Goal: Task Accomplishment & Management: Manage account settings

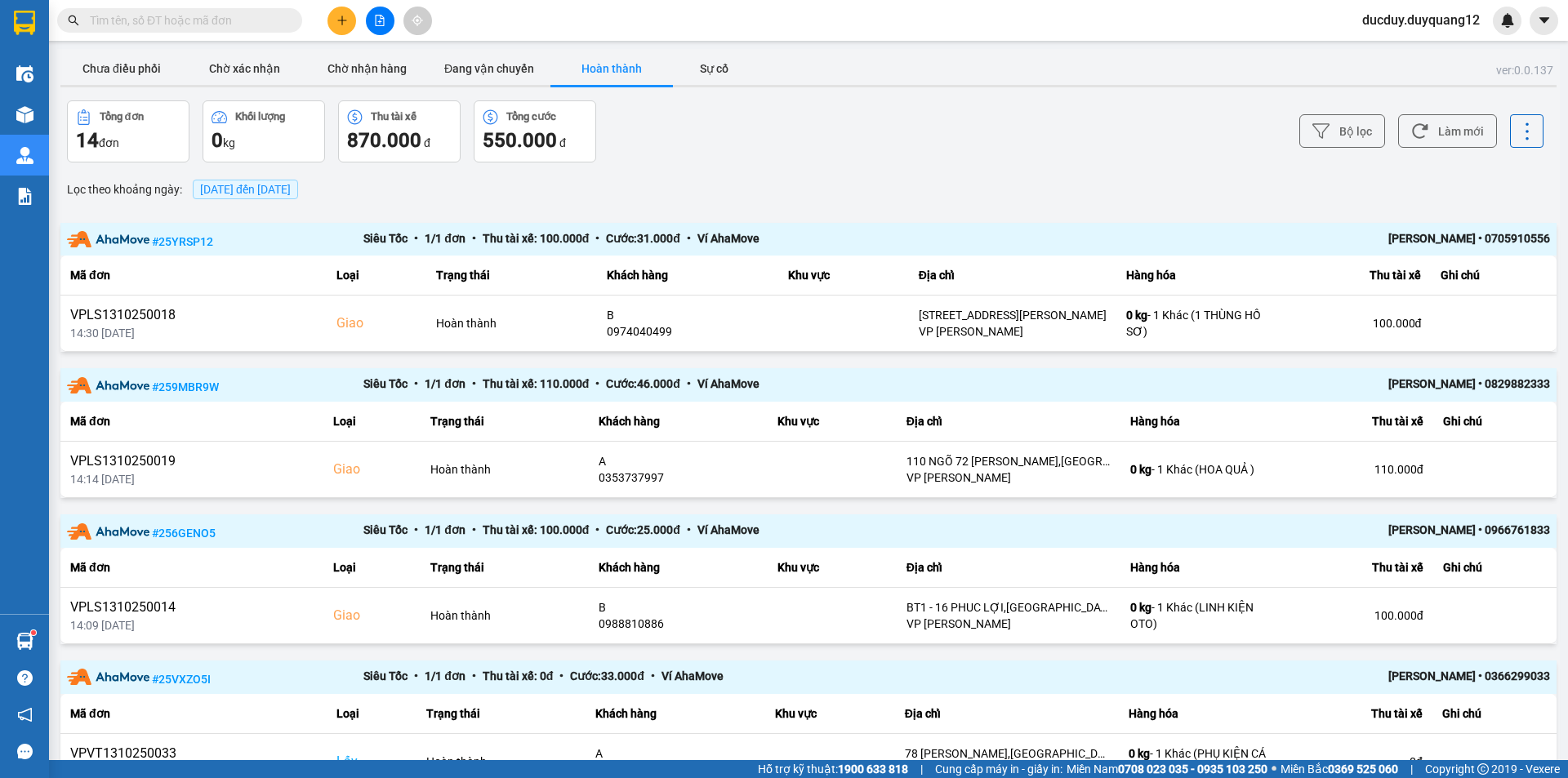
scroll to position [326, 0]
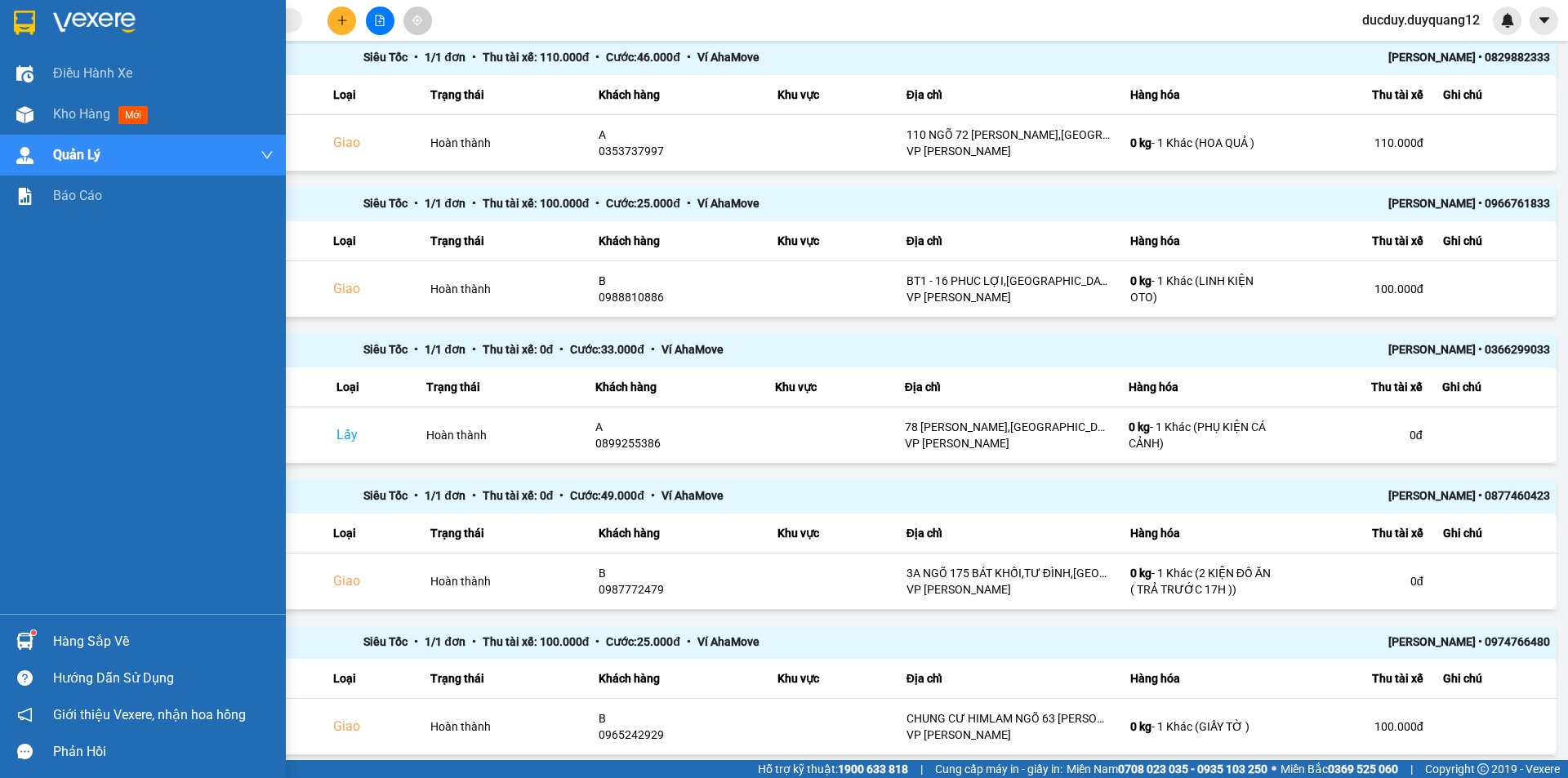
click at [77, 632] on div "Hàng sắp về" at bounding box center [163, 641] width 220 height 24
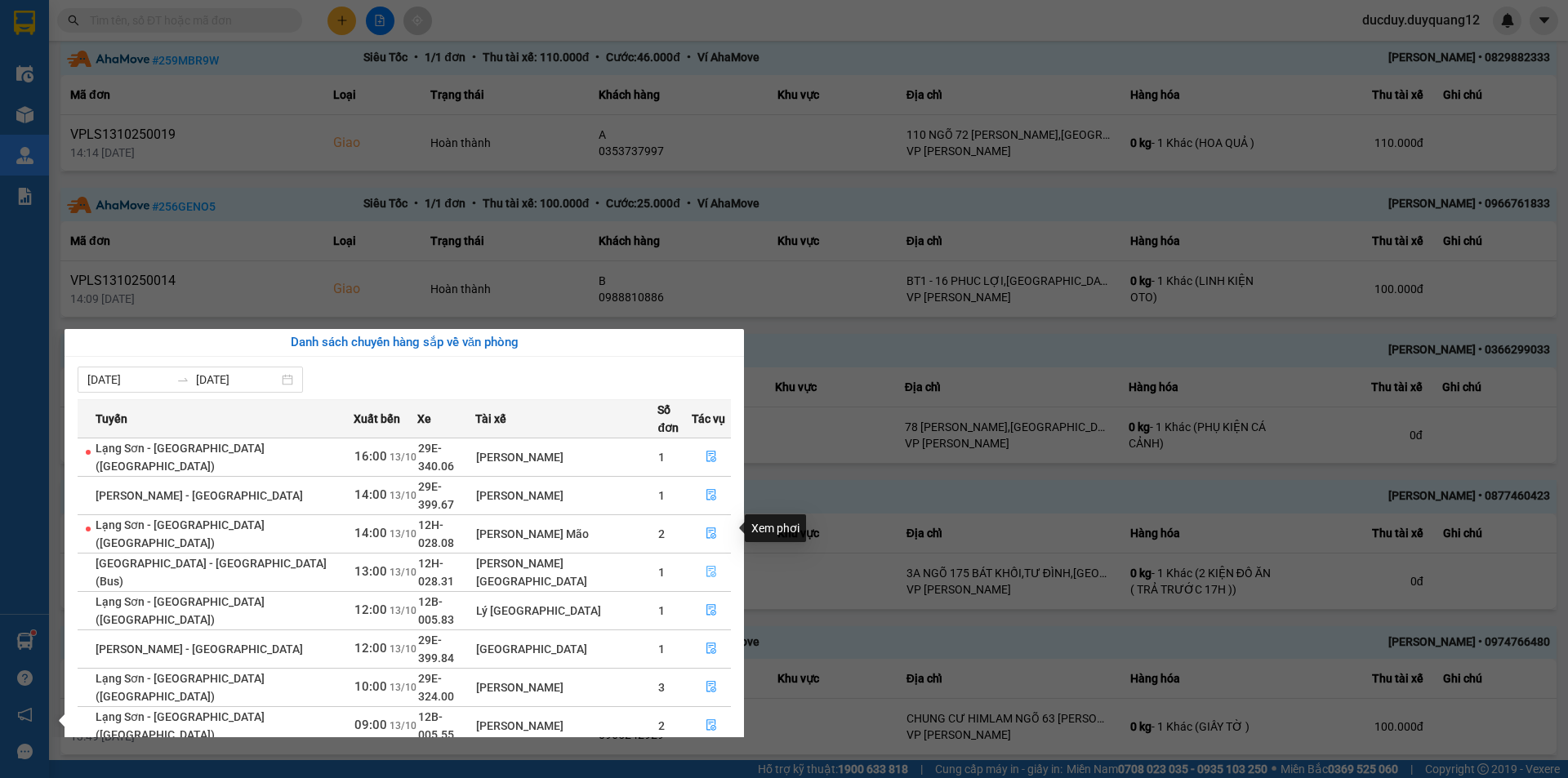
drag, startPoint x: 702, startPoint y: 524, endPoint x: 835, endPoint y: 473, distance: 142.4
click at [834, 473] on body "Kết quả tìm kiếm ( 0 ) Bộ lọc No Data ducduy.duyquang12 Điều hành xe Kho hàng m…" at bounding box center [784, 389] width 1568 height 778
click at [706, 489] on icon "file-done" at bounding box center [711, 494] width 11 height 11
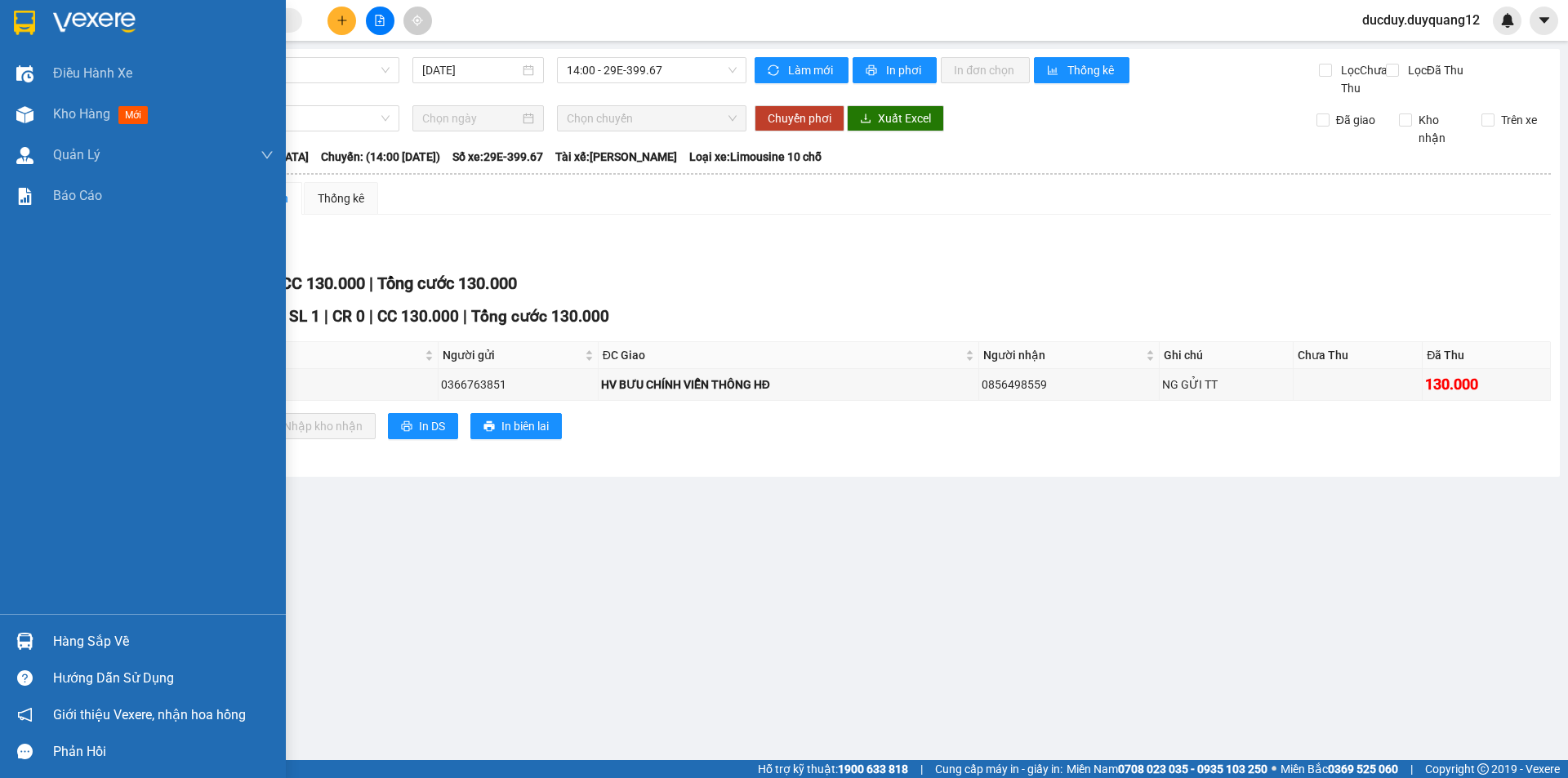
drag, startPoint x: 76, startPoint y: 635, endPoint x: 94, endPoint y: 634, distance: 18.0
click at [79, 635] on div "Hàng sắp về" at bounding box center [163, 641] width 220 height 24
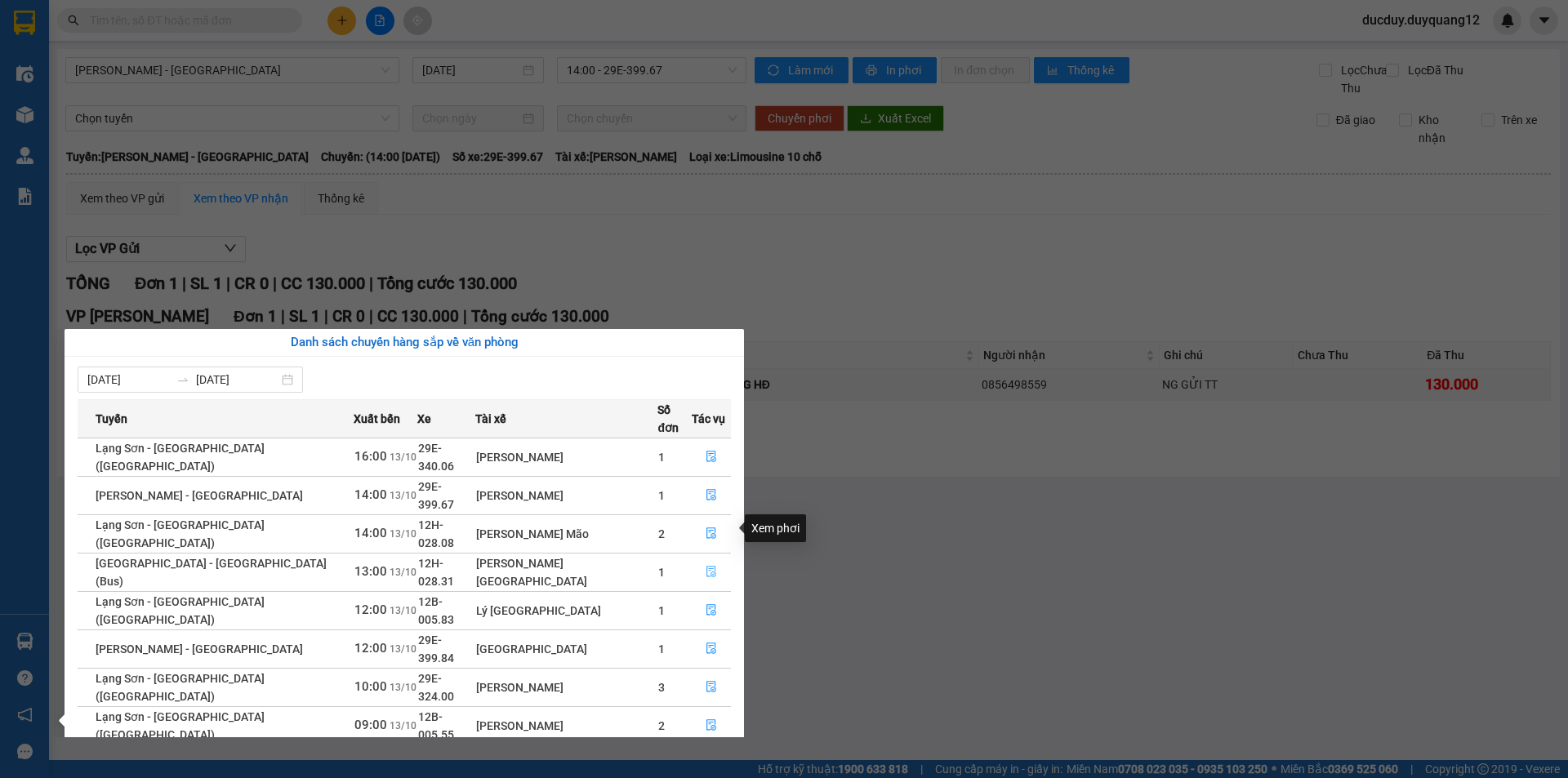
click at [709, 567] on icon "file-done" at bounding box center [711, 573] width 10 height 11
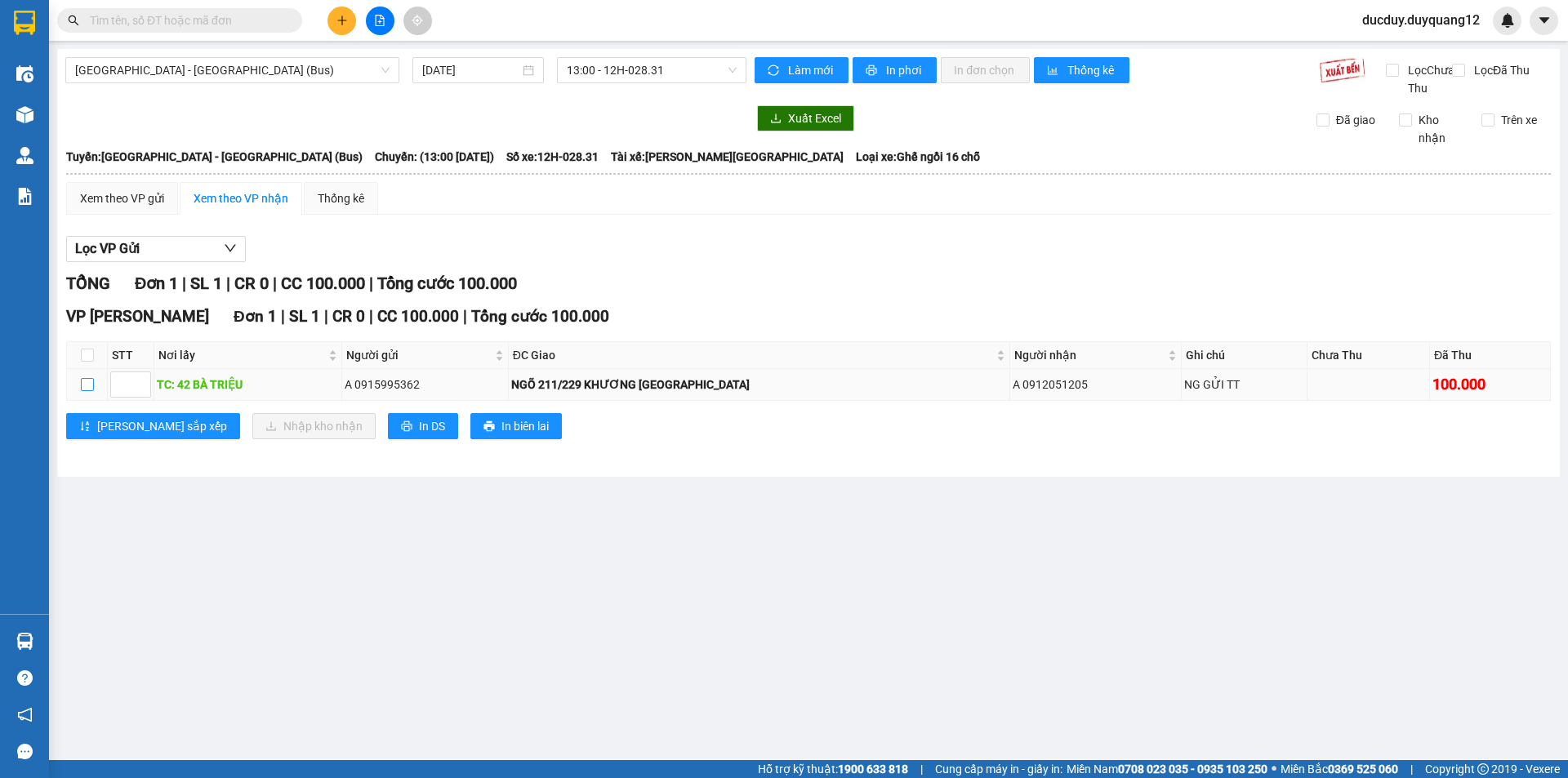
click at [86, 391] on input "checkbox" at bounding box center [87, 385] width 13 height 13
checkbox input "true"
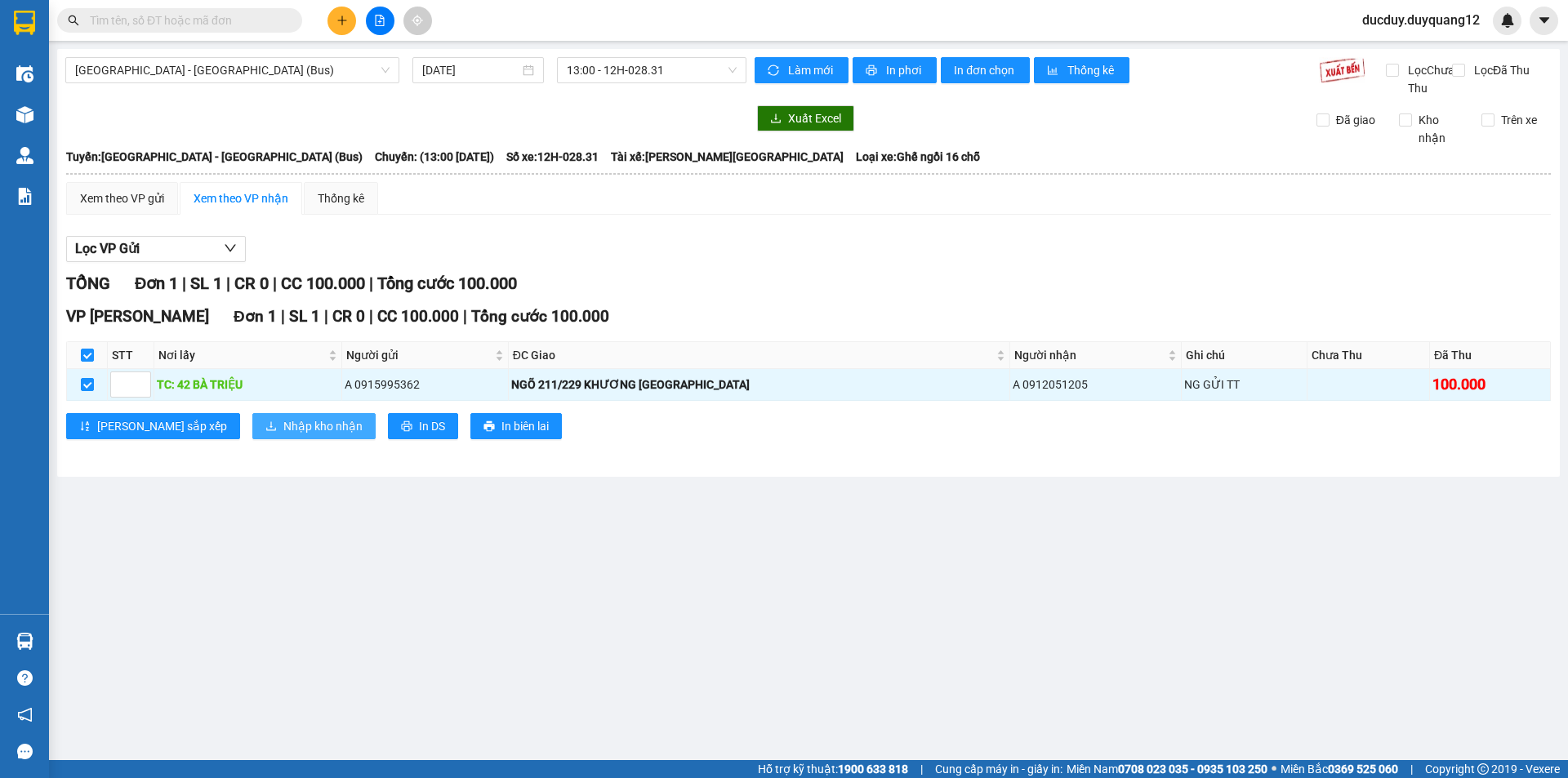
click at [284, 435] on span "Nhập kho nhận" at bounding box center [323, 426] width 79 height 18
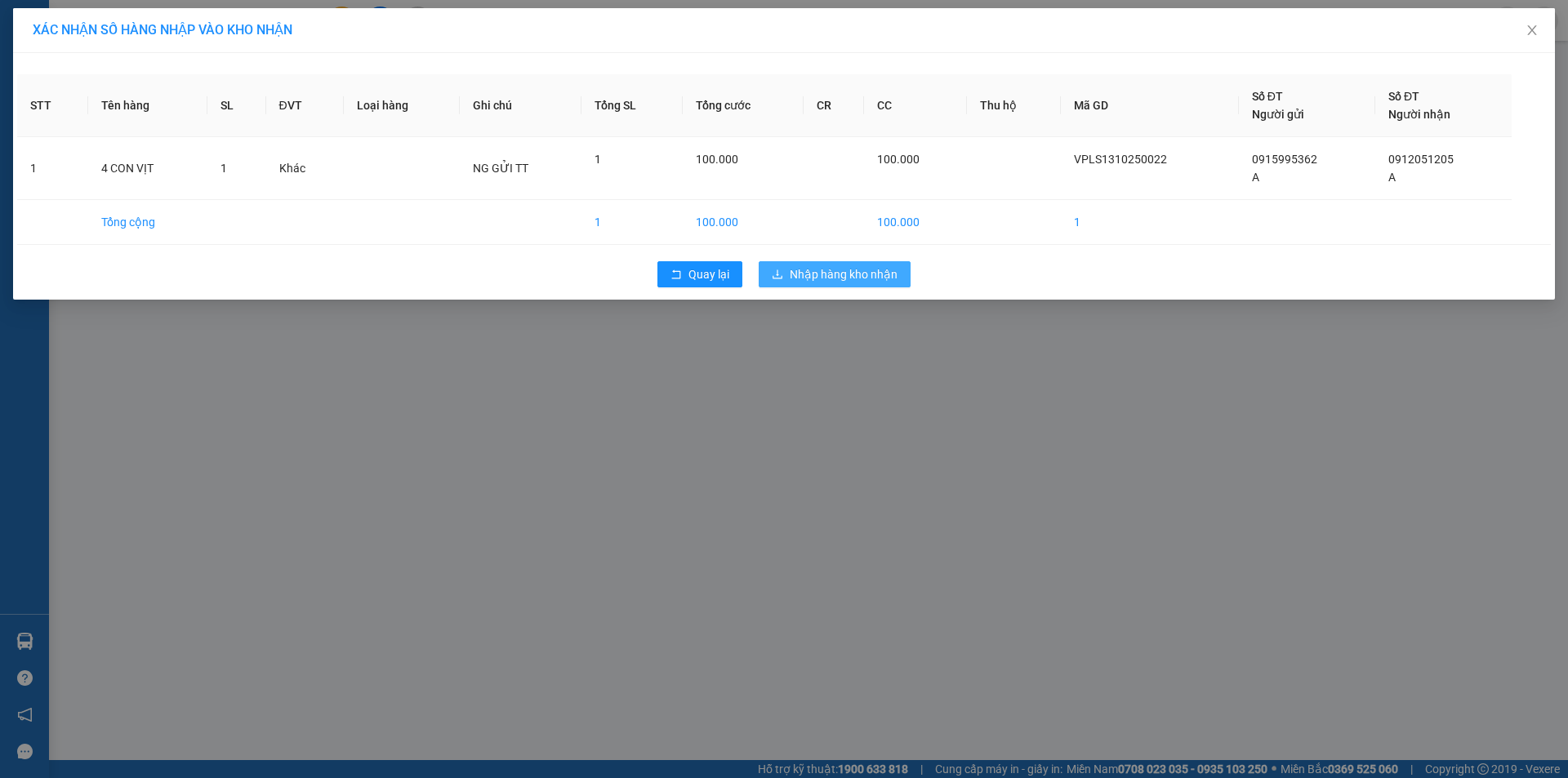
click at [884, 263] on button "Nhập hàng kho nhận" at bounding box center [834, 274] width 152 height 26
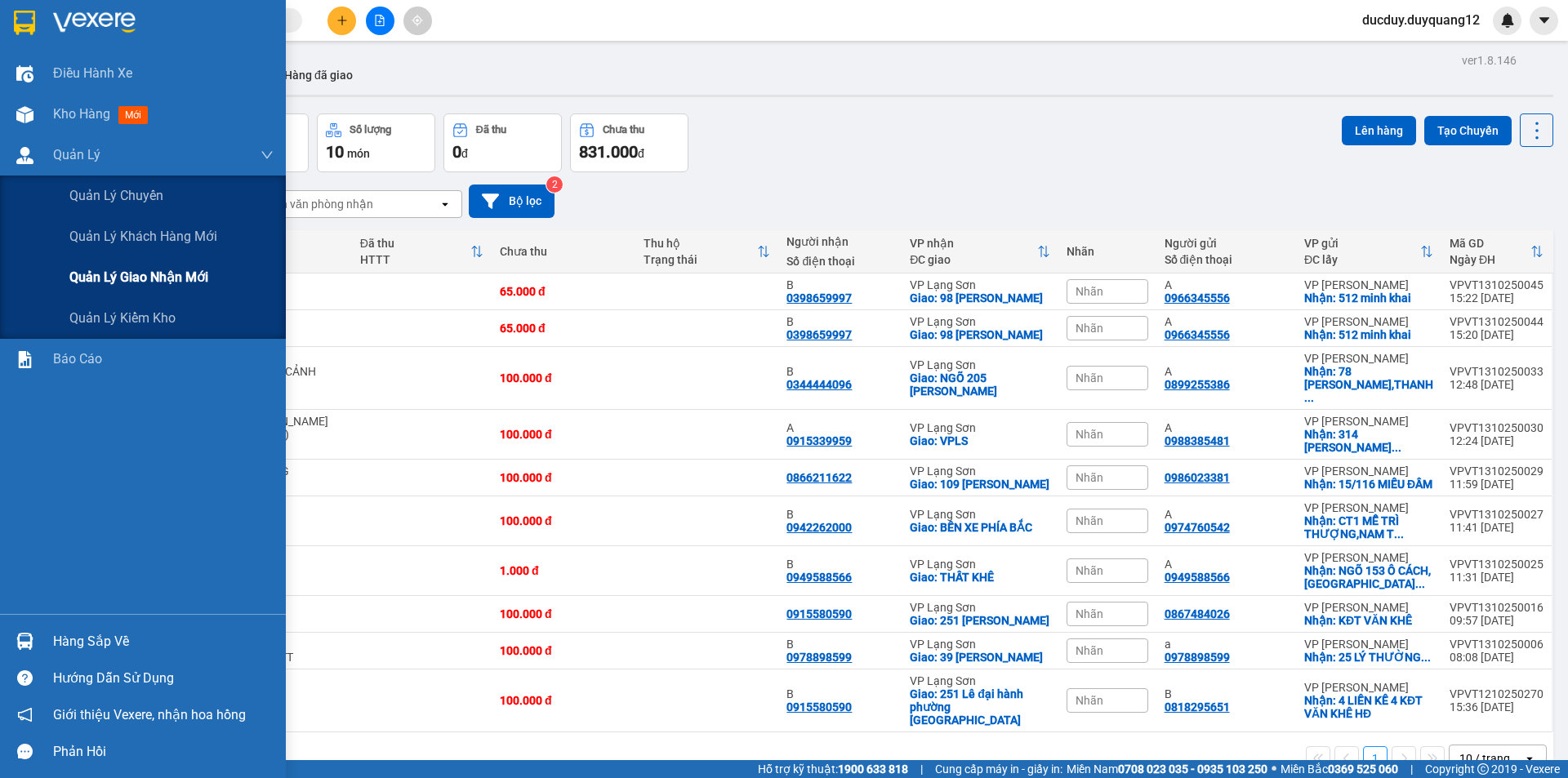
click at [141, 285] on span "Quản lý giao nhận mới" at bounding box center [139, 277] width 139 height 20
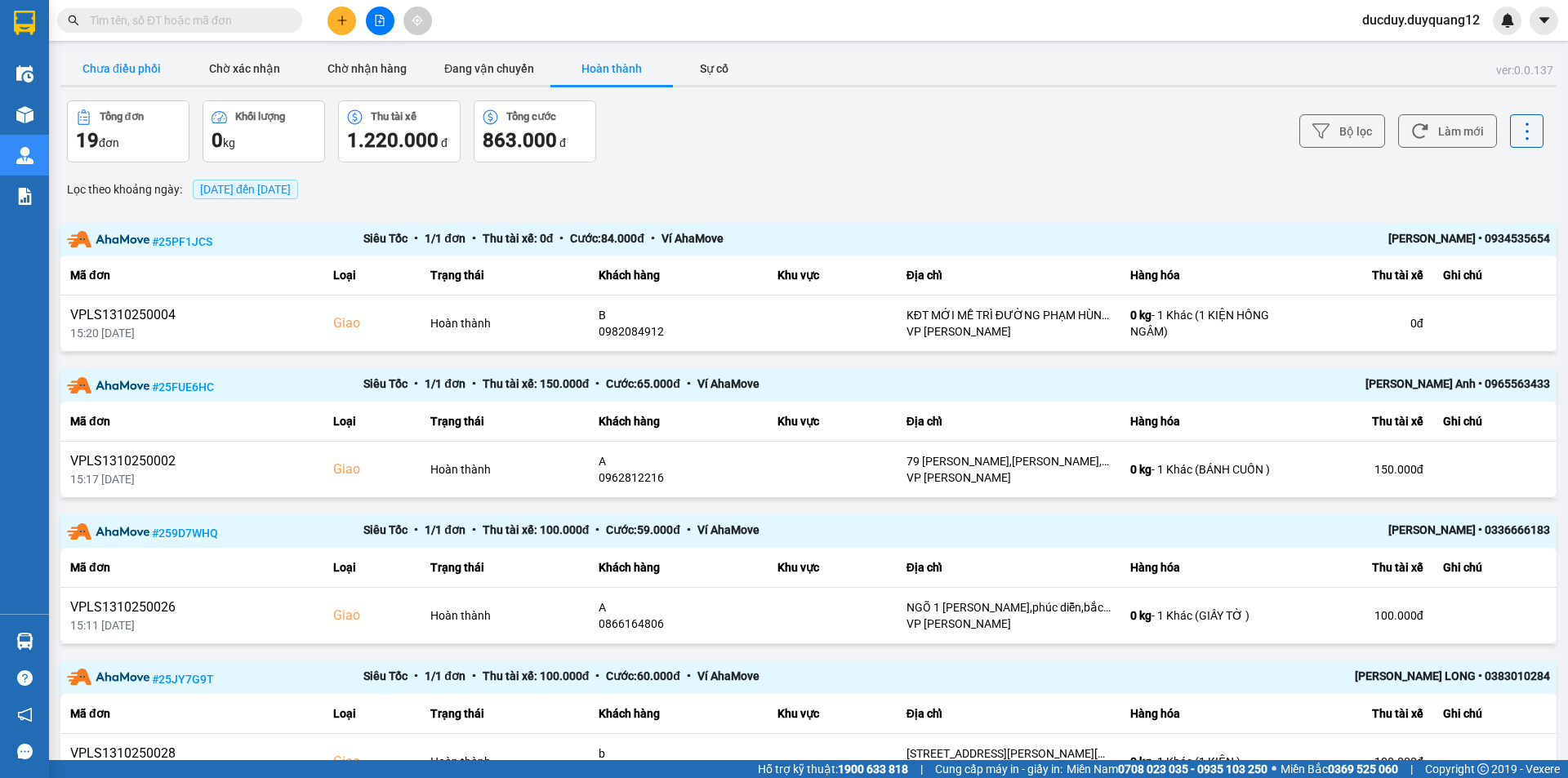
click at [120, 75] on button "Chưa điều phối" at bounding box center [122, 68] width 123 height 33
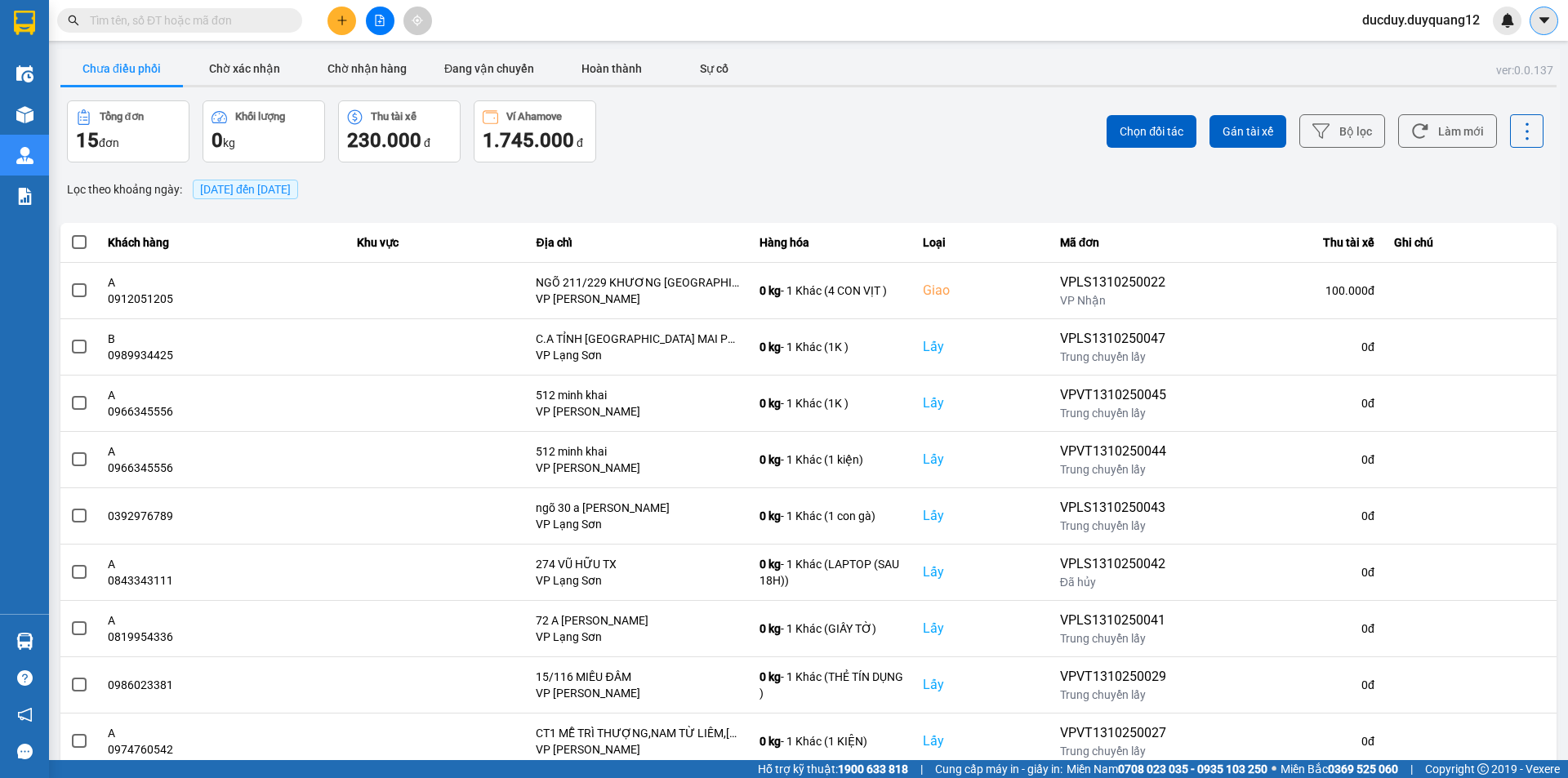
click at [1548, 25] on icon "caret-down" at bounding box center [1545, 20] width 15 height 15
click at [1473, 64] on div "Cấu hình nhà xe" at bounding box center [1501, 60] width 83 height 18
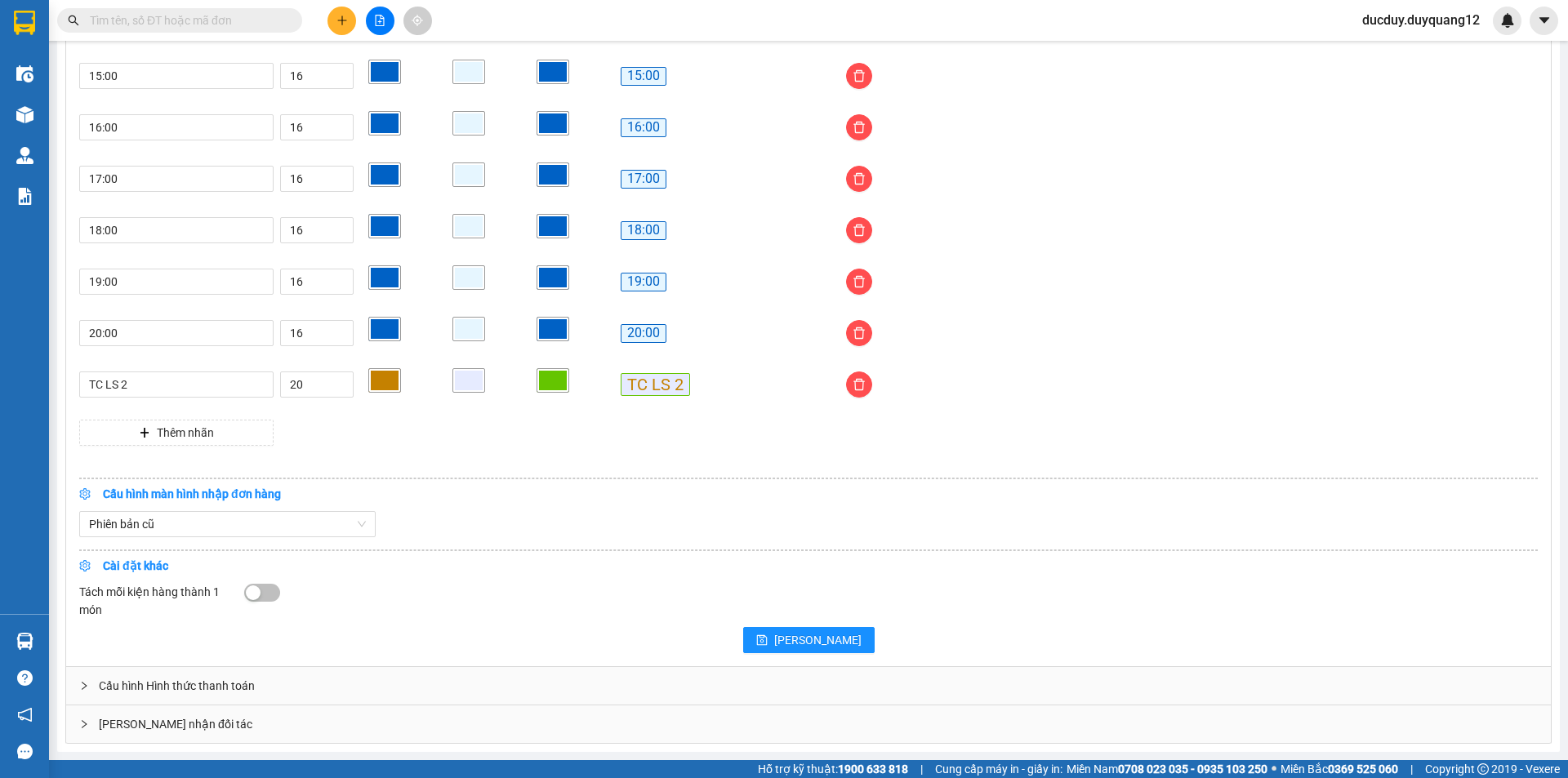
click at [225, 724] on div "[PERSON_NAME] nhận đối tác" at bounding box center [808, 724] width 1485 height 37
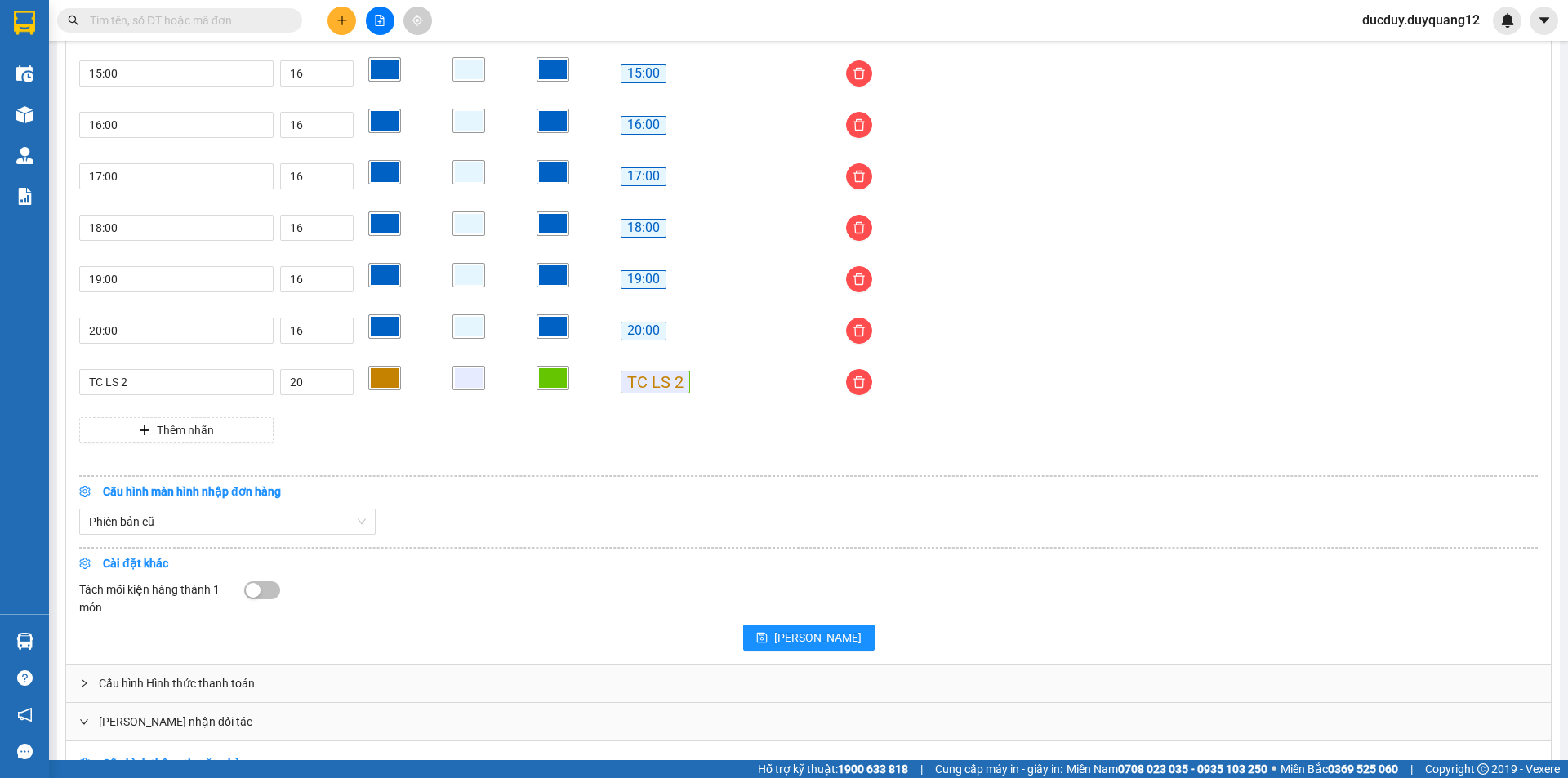
scroll to position [1613, 0]
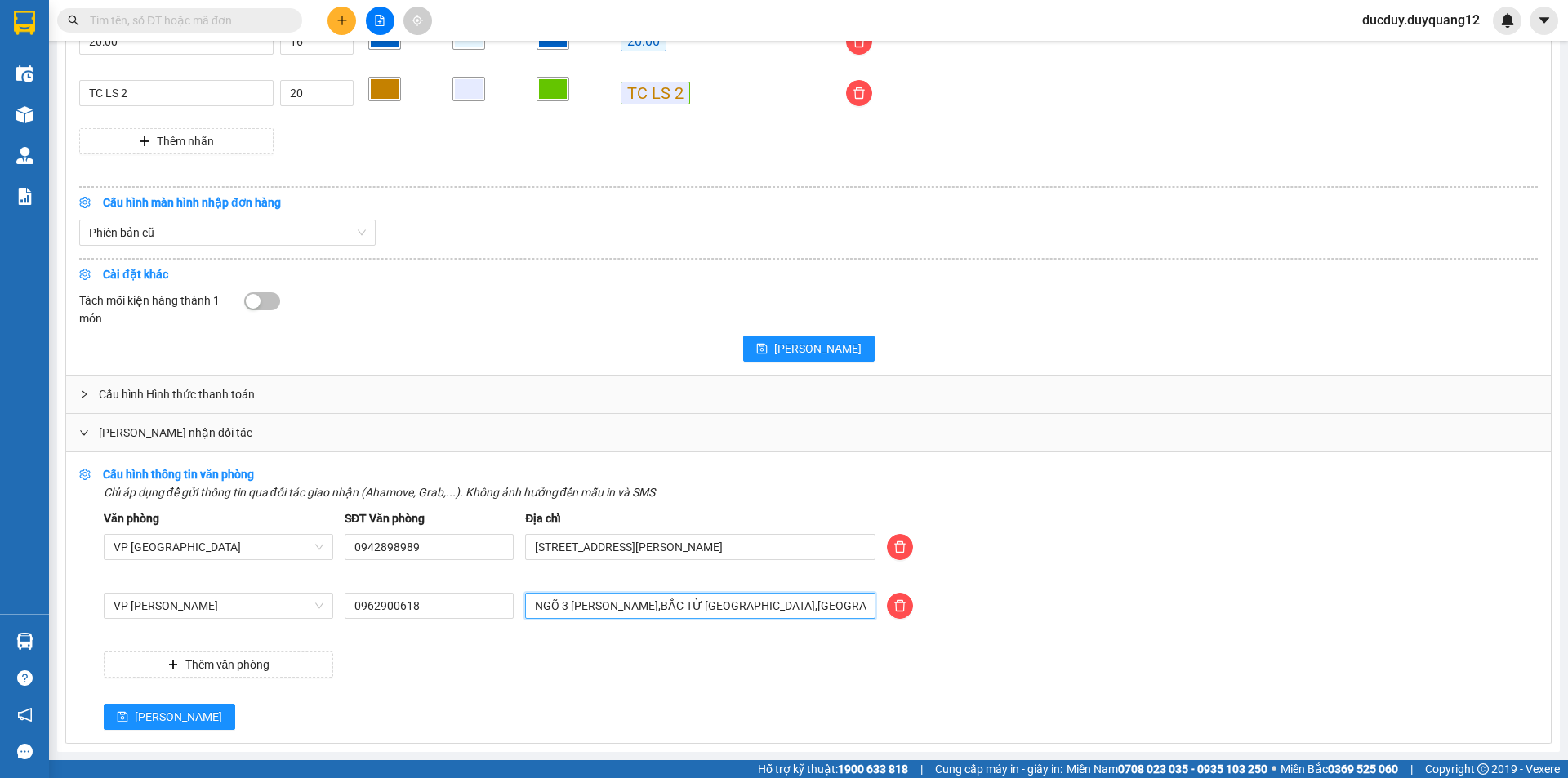
drag, startPoint x: 776, startPoint y: 601, endPoint x: 299, endPoint y: 620, distance: 477.4
click at [301, 620] on div "VP [PERSON_NAME] 0962900618 NGÕ 3 [PERSON_NAME],BẮC TỪ [GEOGRAPHIC_DATA],[GEOGR…" at bounding box center [820, 615] width 1446 height 46
click at [609, 610] on input "text" at bounding box center [700, 606] width 351 height 26
type input "512 minh khai,[GEOGRAPHIC_DATA],[GEOGRAPHIC_DATA]"
drag, startPoint x: 487, startPoint y: 608, endPoint x: 291, endPoint y: 625, distance: 196.7
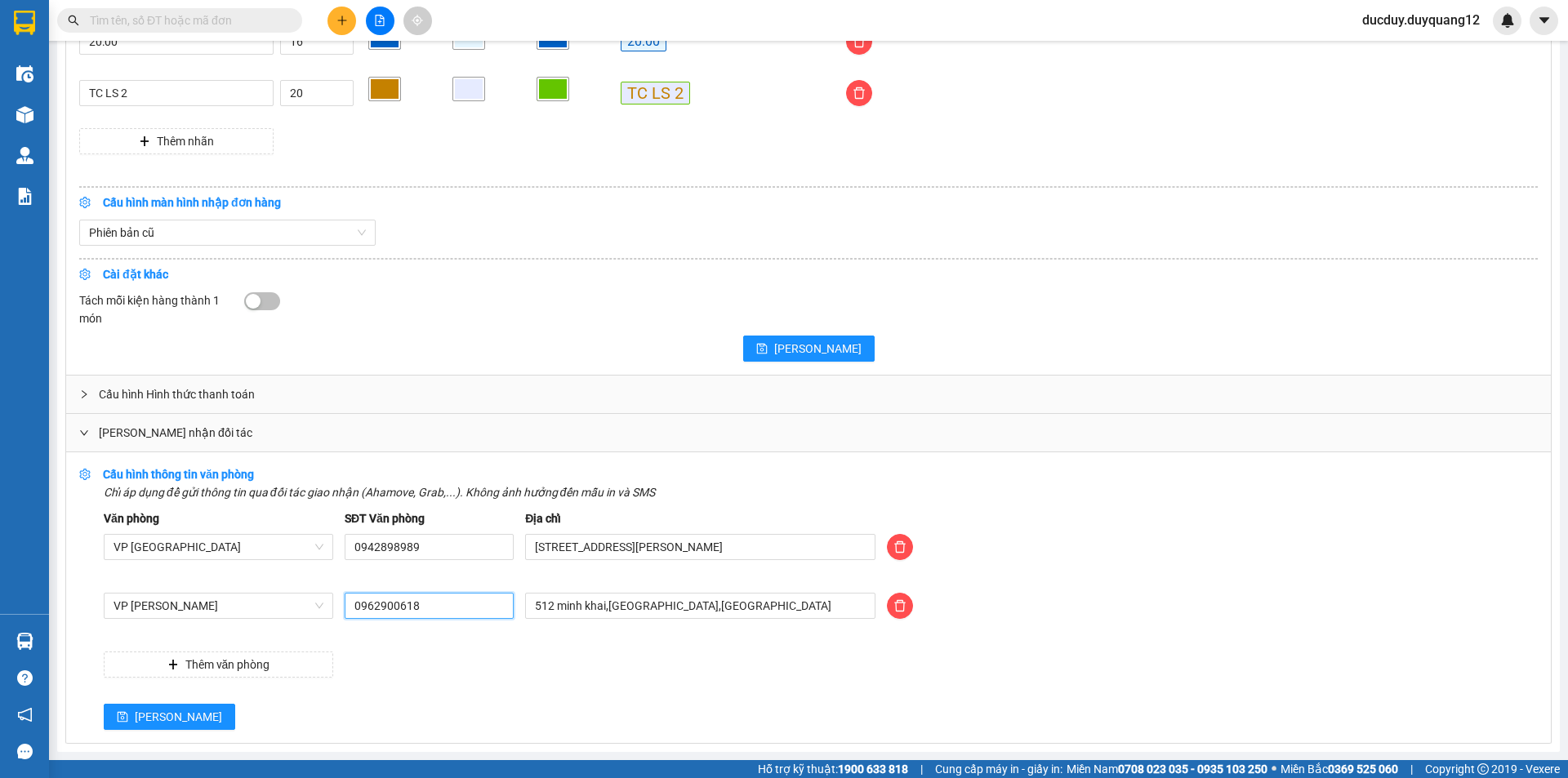
click at [291, 625] on div "VP [PERSON_NAME] 0962900618 512 minh khai,[GEOGRAPHIC_DATA],[GEOGRAPHIC_DATA]" at bounding box center [820, 615] width 1446 height 46
type input "0981355523"
drag, startPoint x: 144, startPoint y: 708, endPoint x: 720, endPoint y: 512, distance: 608.4
click at [669, 508] on div "Cấu hình thông tin văn phòng Chỉ áp dụng để gửi thông tin qua đối tác giao nhận…" at bounding box center [808, 598] width 1459 height 265
drag, startPoint x: 726, startPoint y: 613, endPoint x: 419, endPoint y: 643, distance: 308.5
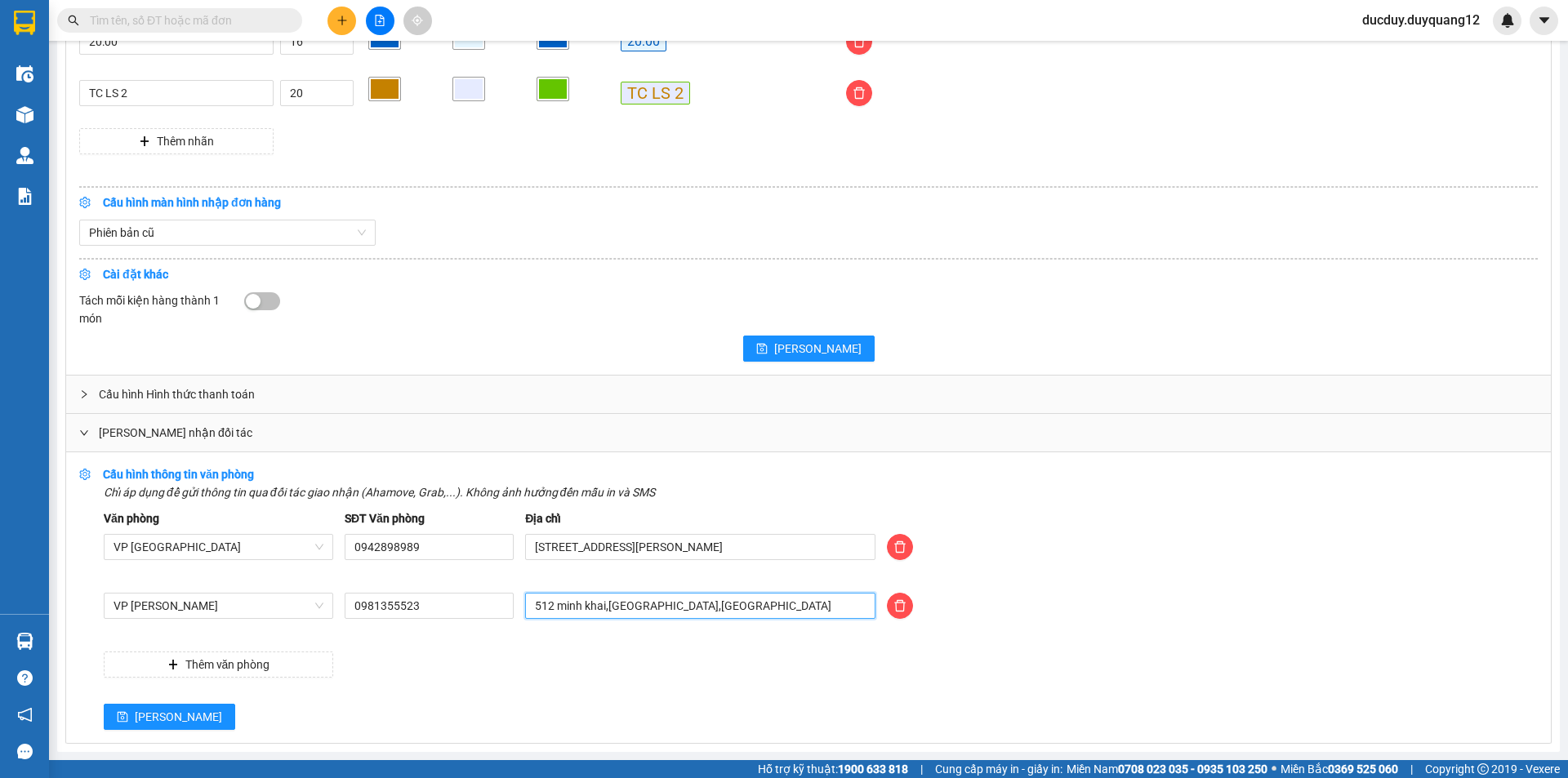
click at [419, 643] on div "Văn phòng VP [GEOGRAPHIC_DATA] SĐT Văn phòng 0942898989 Địa chỉ [STREET_ADDRESS…" at bounding box center [821, 593] width 1434 height 168
type input "473 MINH KHAI,[GEOGRAPHIC_DATA],[GEOGRAPHIC_DATA]"
click at [146, 722] on span "[PERSON_NAME]" at bounding box center [179, 717] width 87 height 18
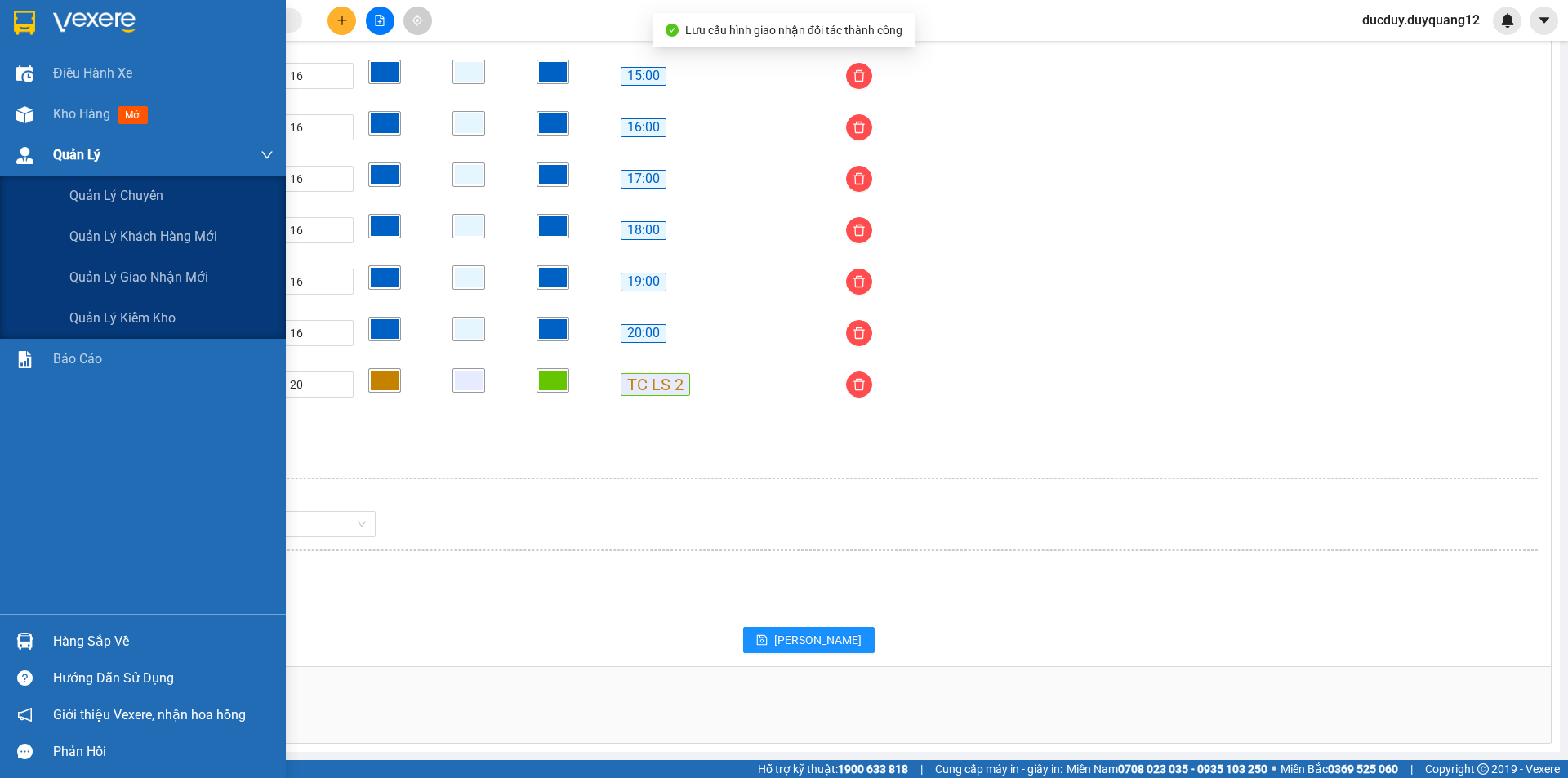
scroll to position [1321, 0]
click at [88, 279] on span "Quản lý giao nhận mới" at bounding box center [139, 277] width 139 height 20
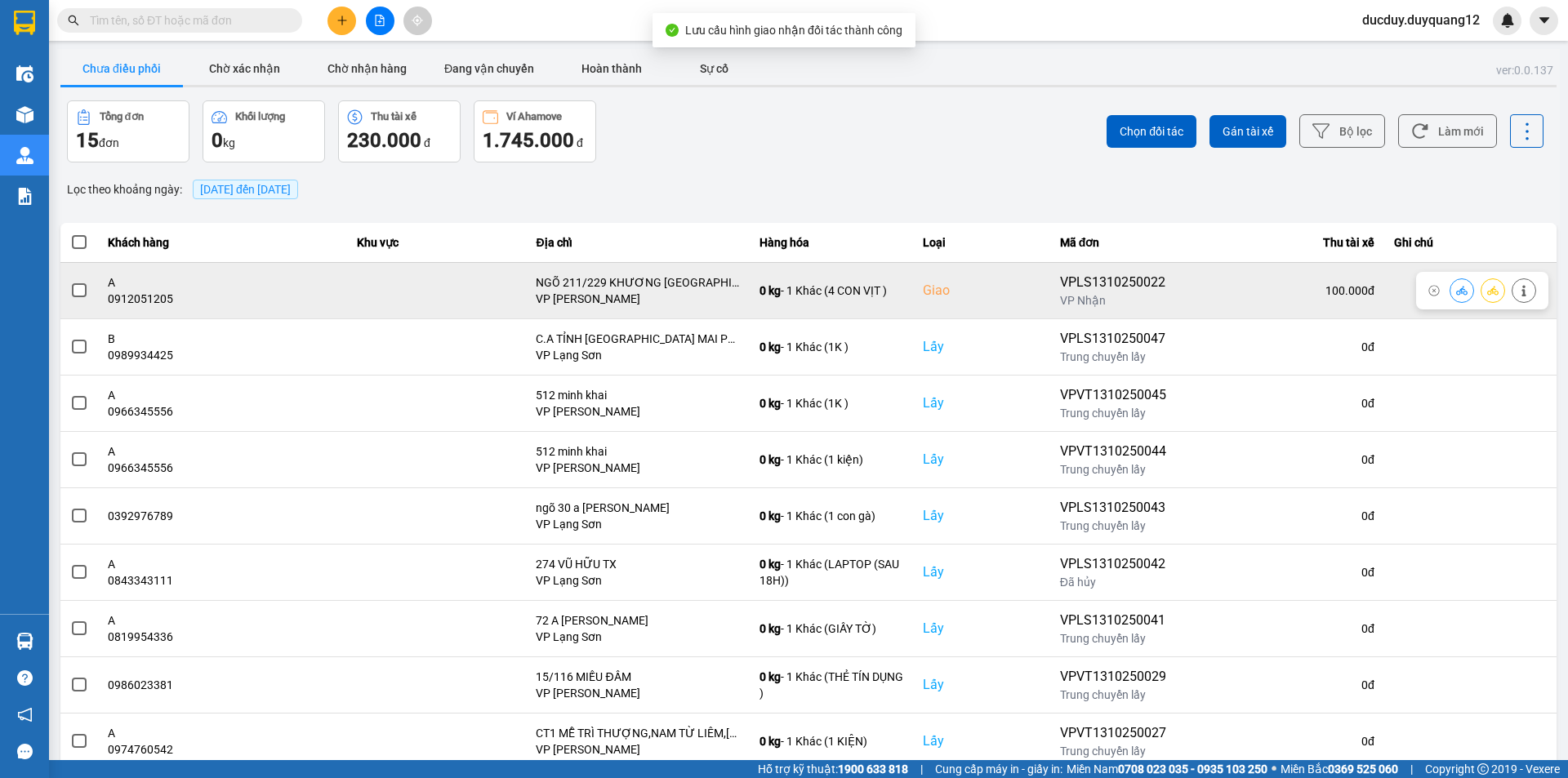
drag, startPoint x: 60, startPoint y: 291, endPoint x: 73, endPoint y: 291, distance: 13.0
click at [60, 291] on div "ver: 0.0.137 Chưa điều phối Chờ xác nhận Chờ nhận hàng Đang vận chuyển Hoàn thà…" at bounding box center [808, 453] width 1503 height 807
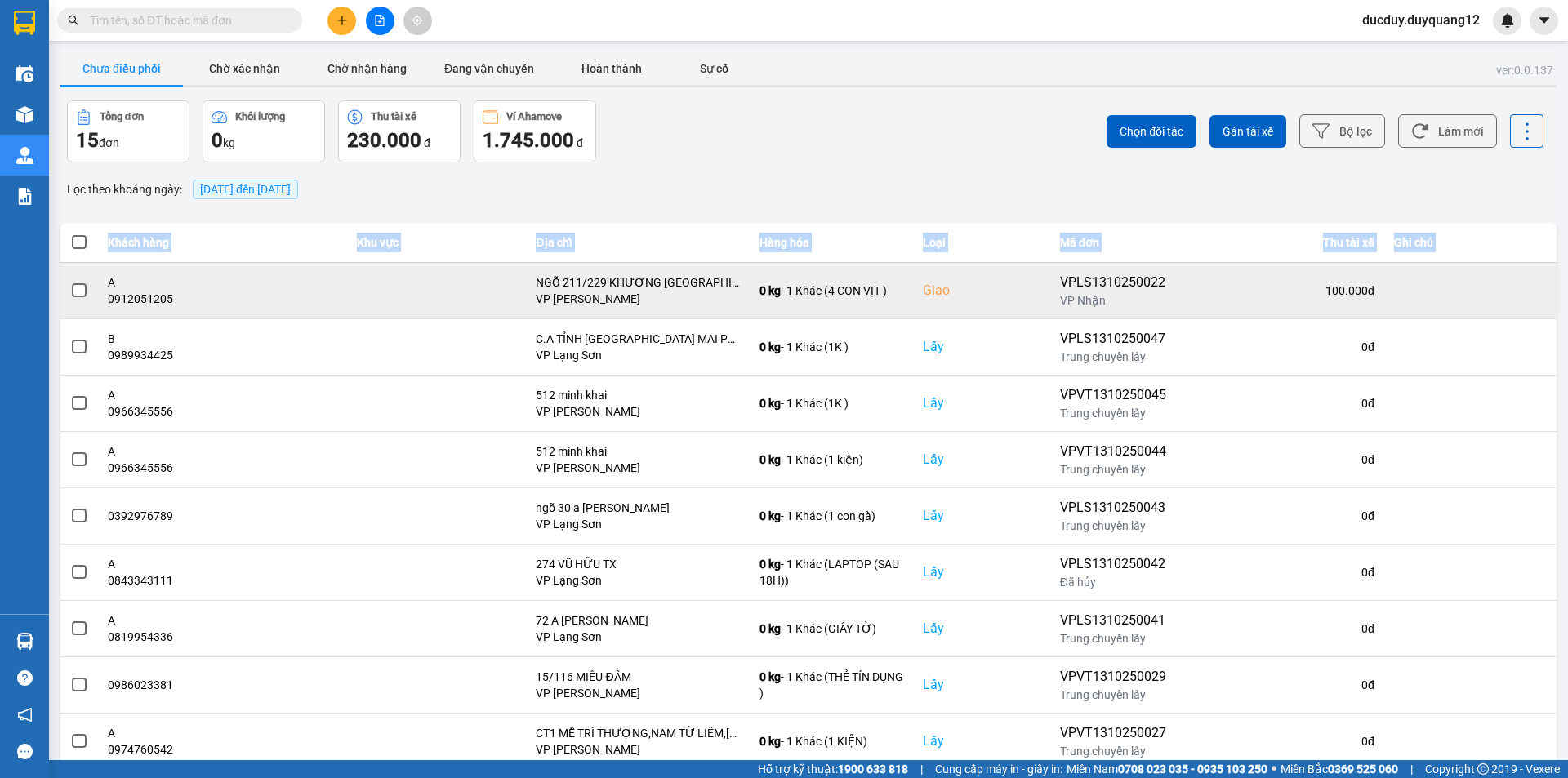
click at [73, 291] on span at bounding box center [79, 291] width 15 height 15
click at [71, 282] on input "checkbox" at bounding box center [71, 282] width 0 height 0
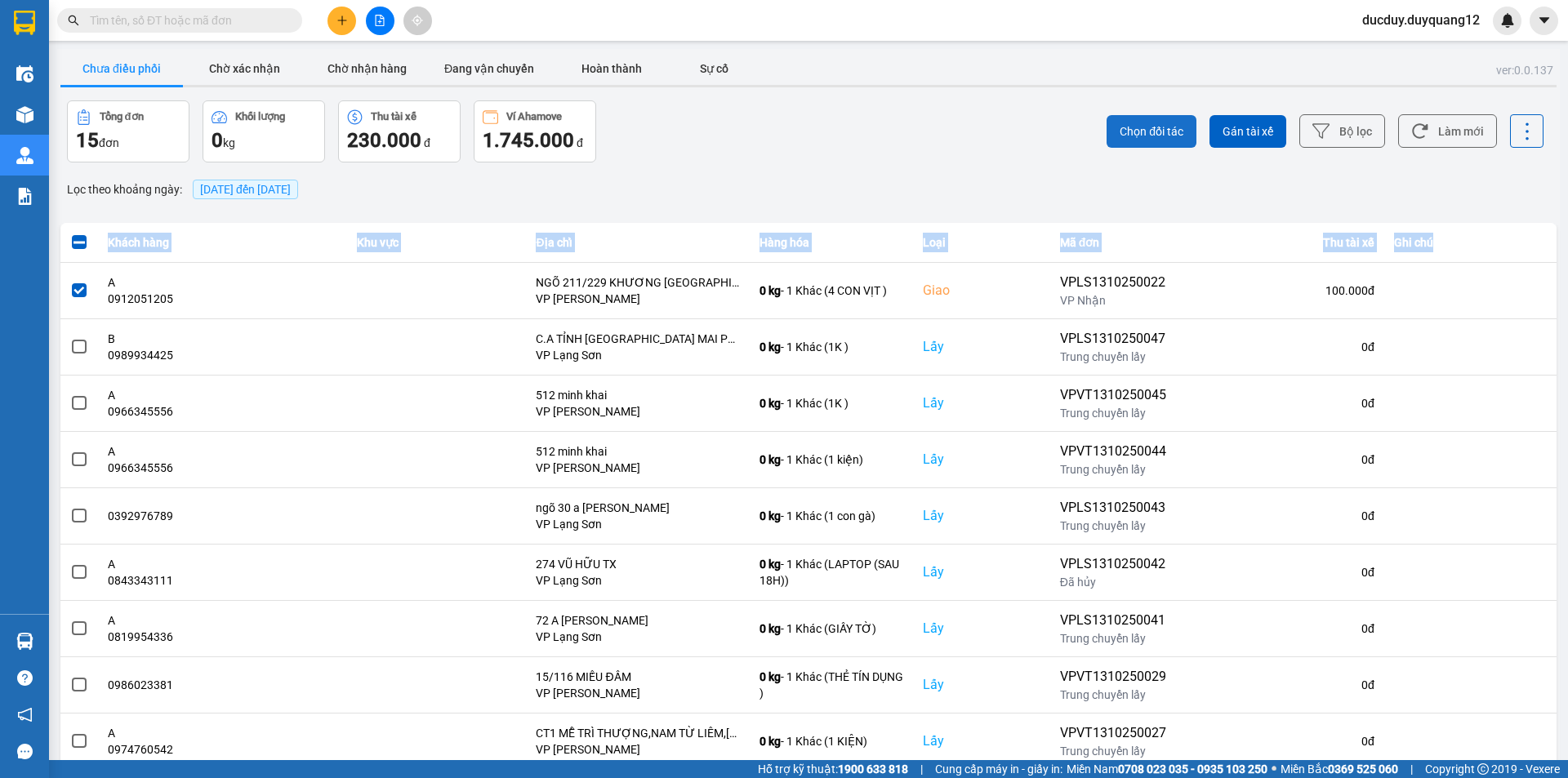
click at [1132, 139] on button "Chọn đối tác" at bounding box center [1151, 131] width 90 height 33
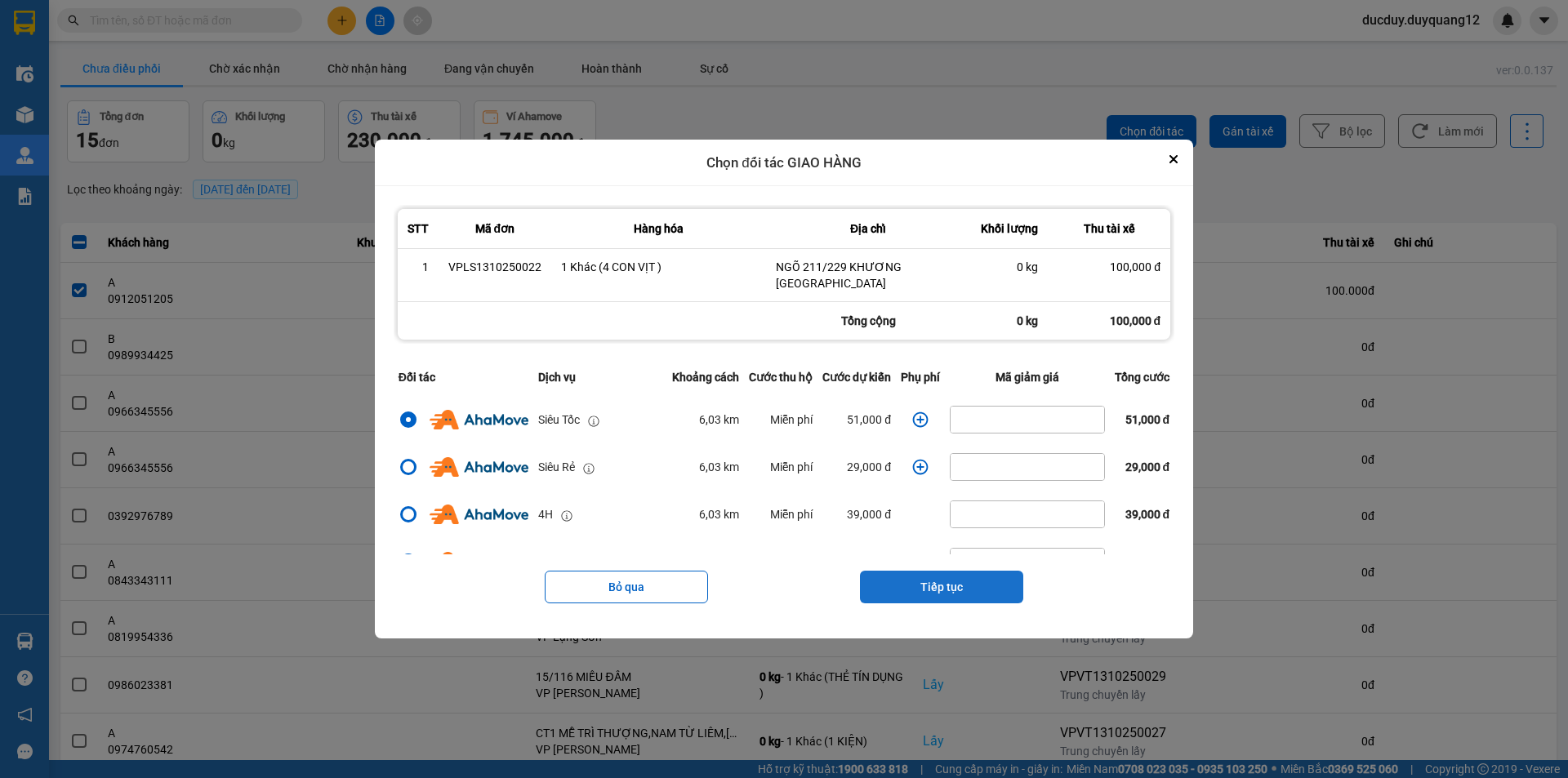
click at [941, 574] on button "Tiếp tục" at bounding box center [942, 587] width 164 height 33
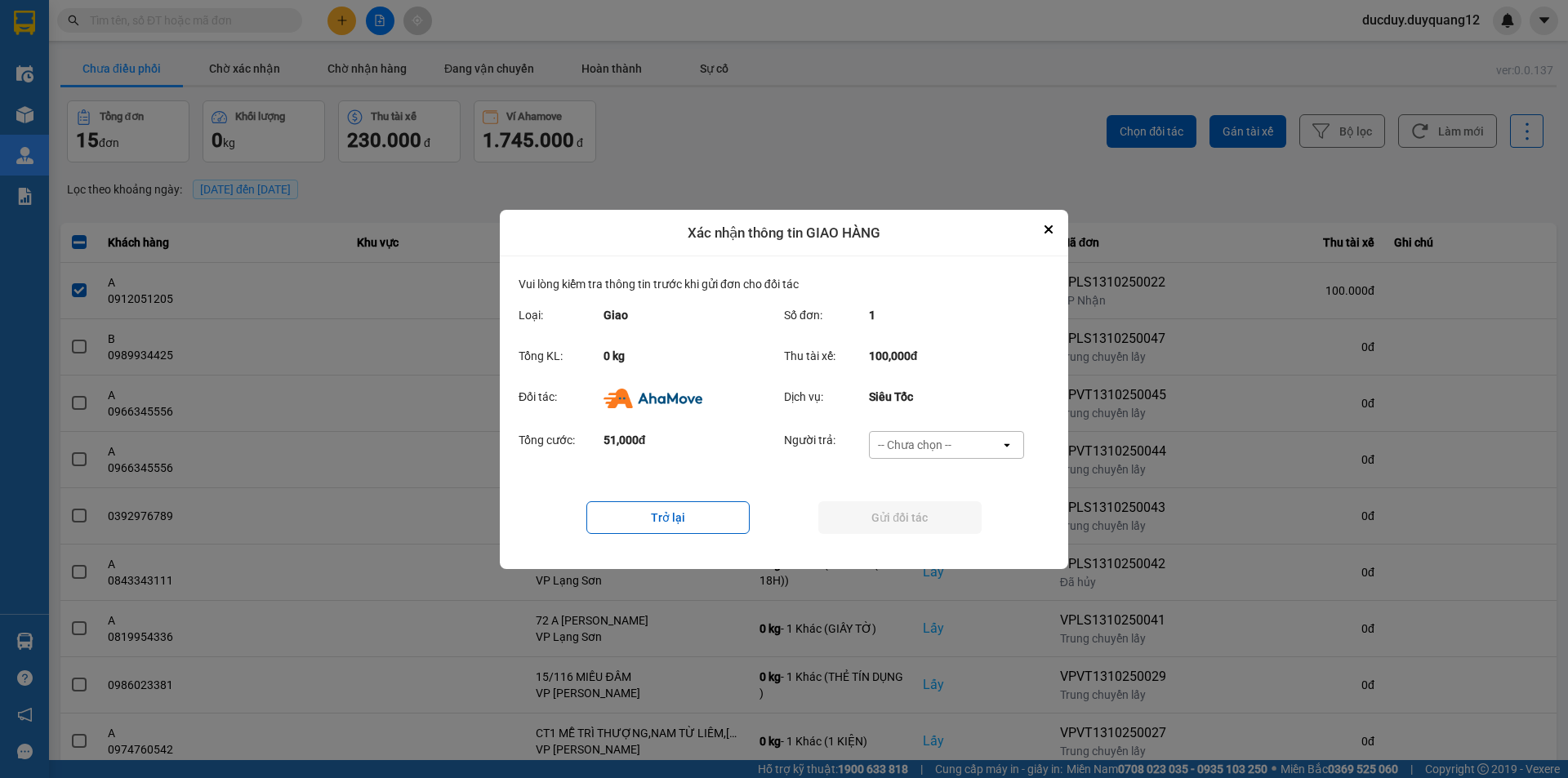
click at [920, 434] on div "-- Chưa chọn --" at bounding box center [935, 445] width 131 height 26
drag, startPoint x: 914, startPoint y: 554, endPoint x: 924, endPoint y: 539, distance: 18.0
click at [917, 548] on ul "Khách hàng Nhà xe trả tiền mặt Ví Ahamove" at bounding box center [946, 508] width 155 height 101
click at [924, 536] on span "Ví Ahamove" at bounding box center [914, 538] width 66 height 17
click at [924, 521] on button "Gửi đối tác" at bounding box center [900, 517] width 164 height 33
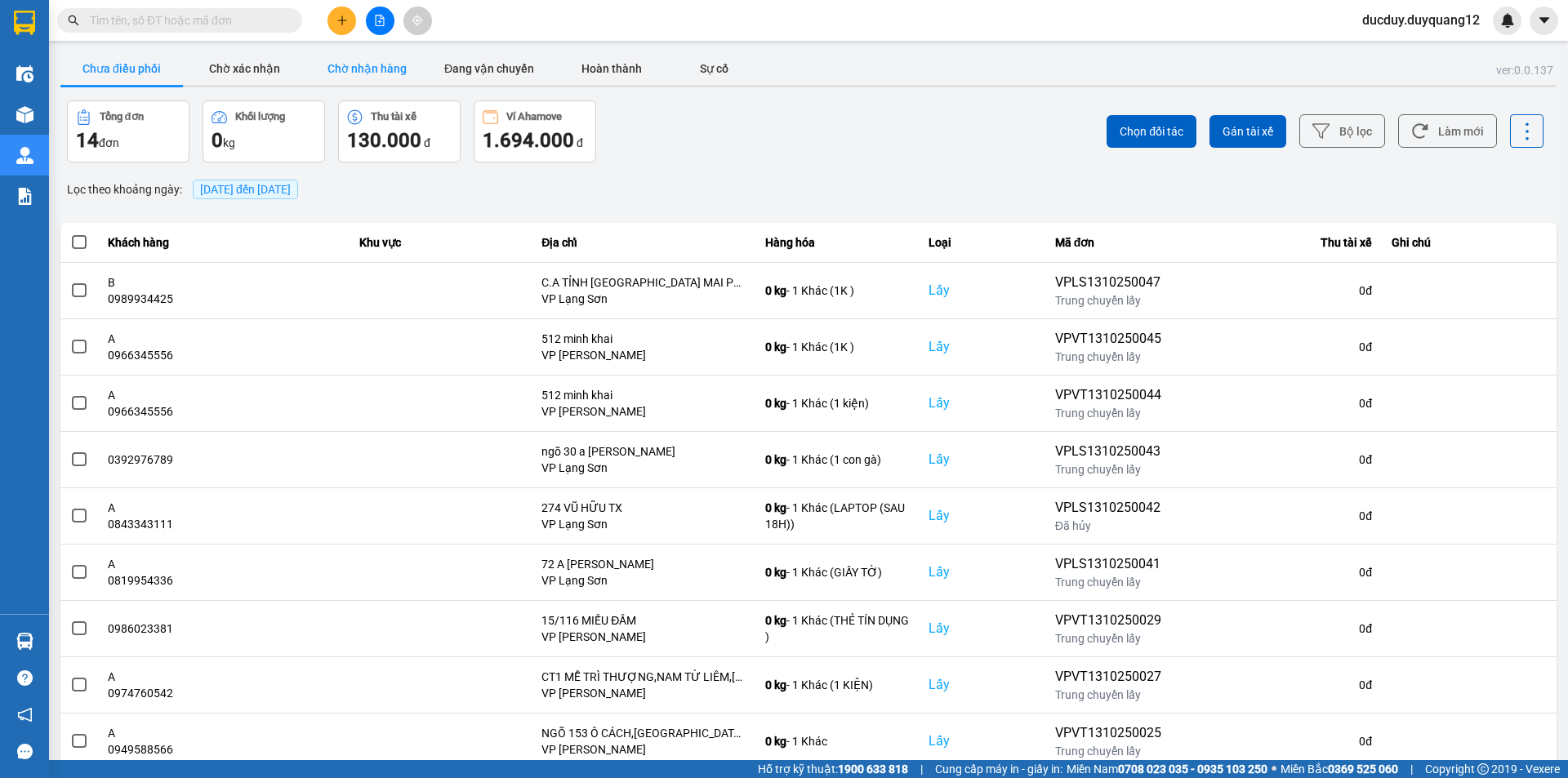
click at [373, 75] on button "Chờ nhận hàng" at bounding box center [367, 68] width 123 height 33
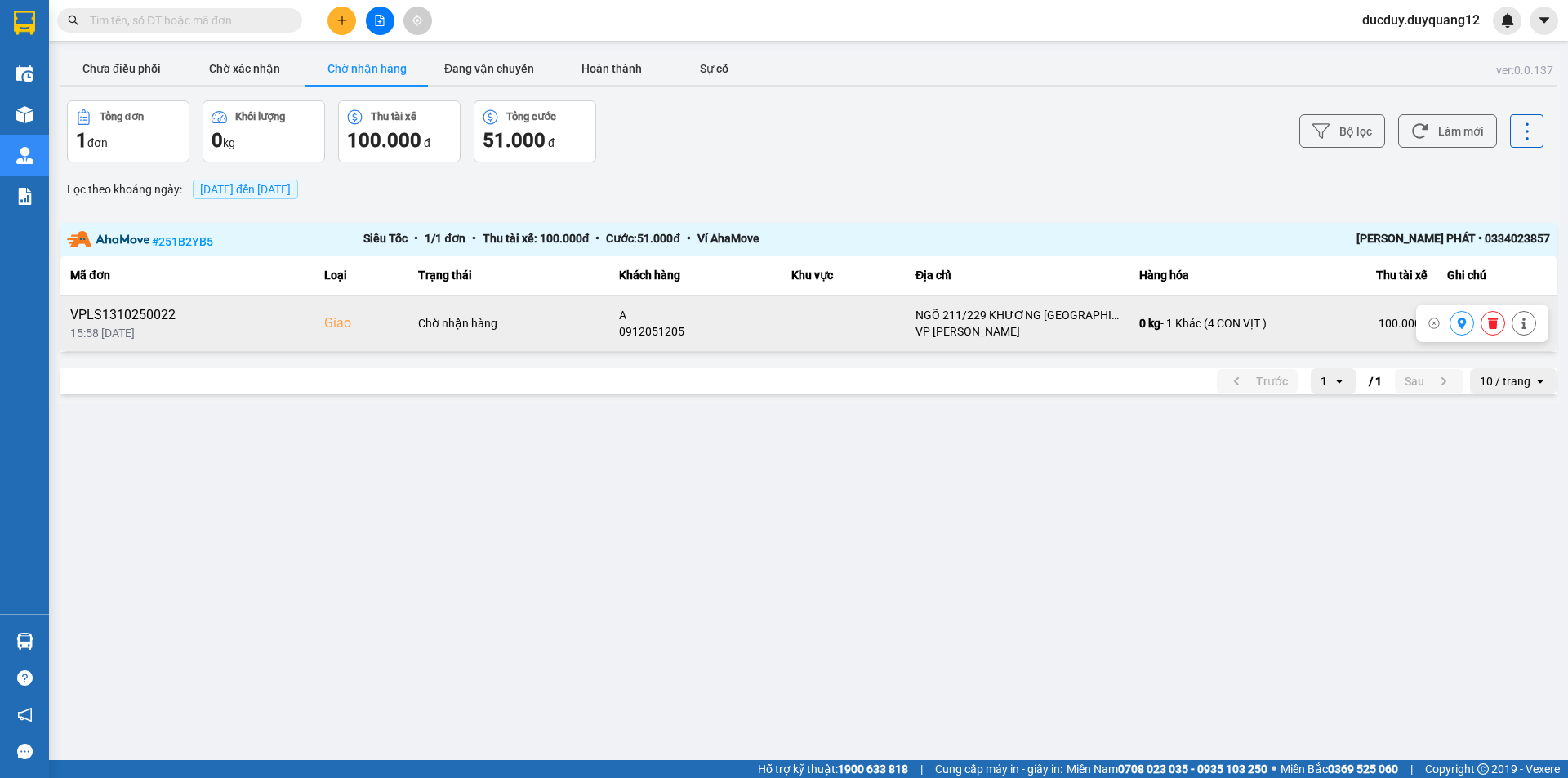
click at [1454, 325] on button at bounding box center [1462, 323] width 23 height 29
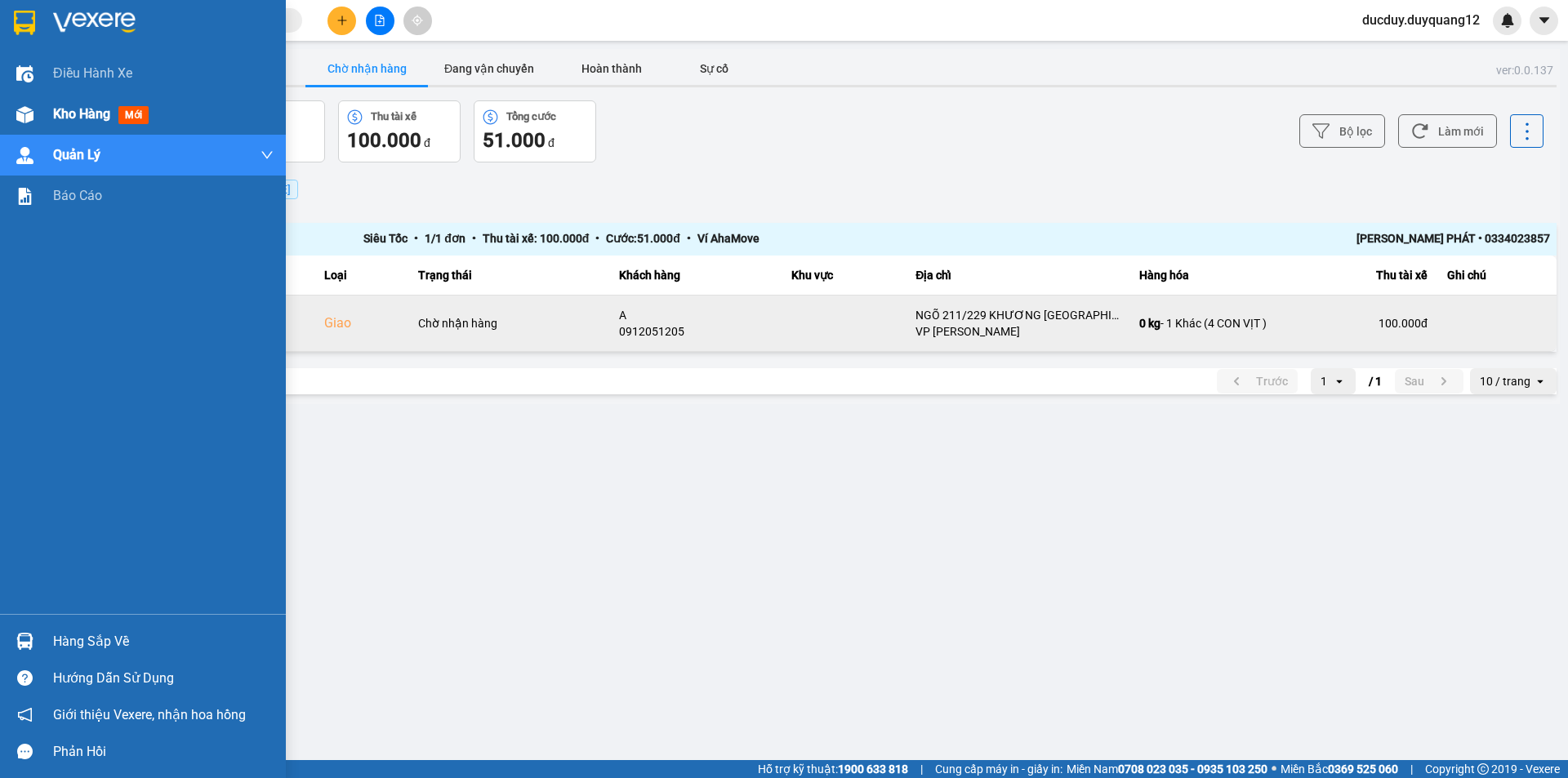
click at [67, 111] on span "Kho hàng" at bounding box center [81, 113] width 57 height 16
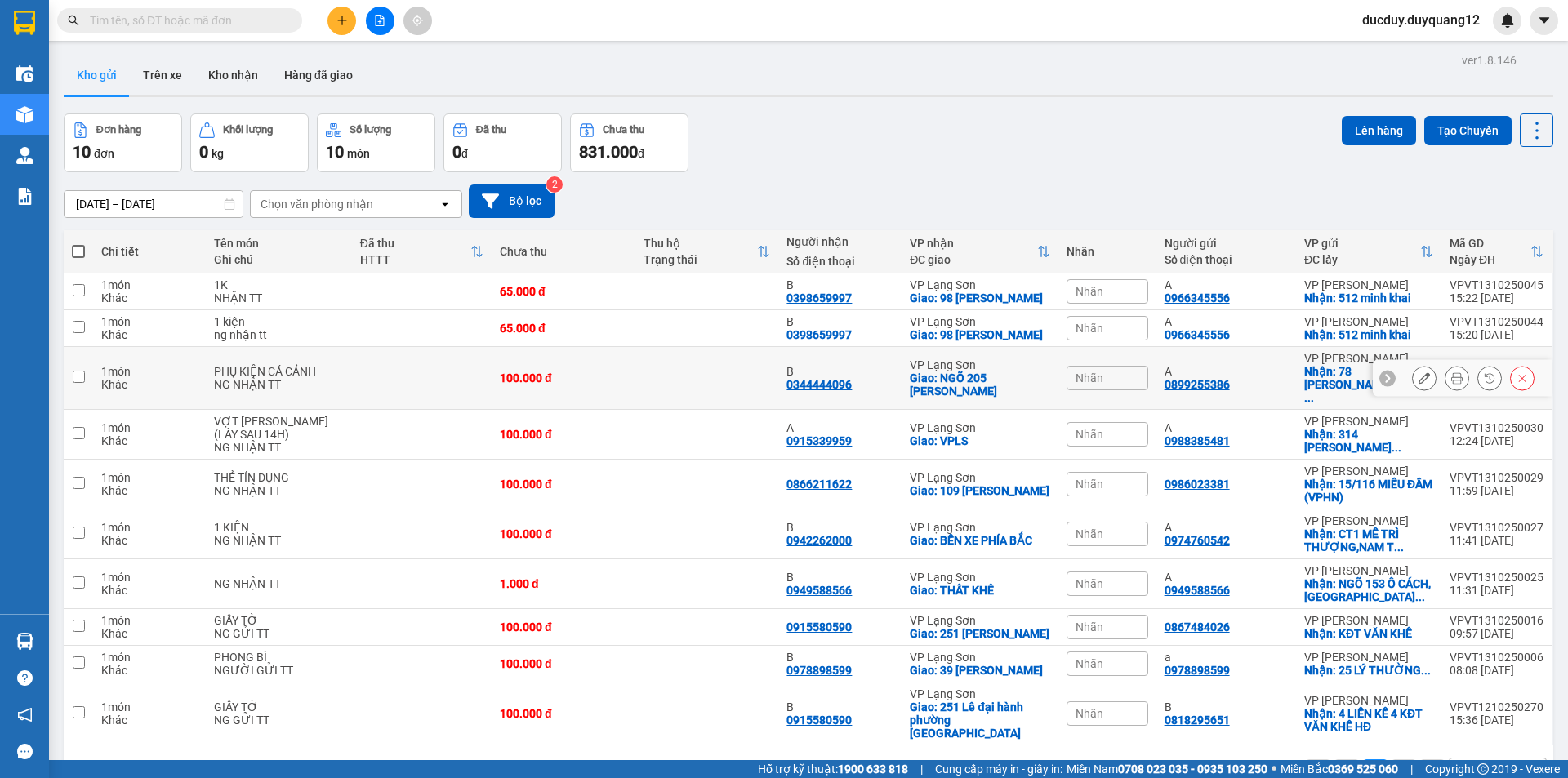
click at [71, 392] on td at bounding box center [79, 378] width 30 height 63
checkbox input "true"
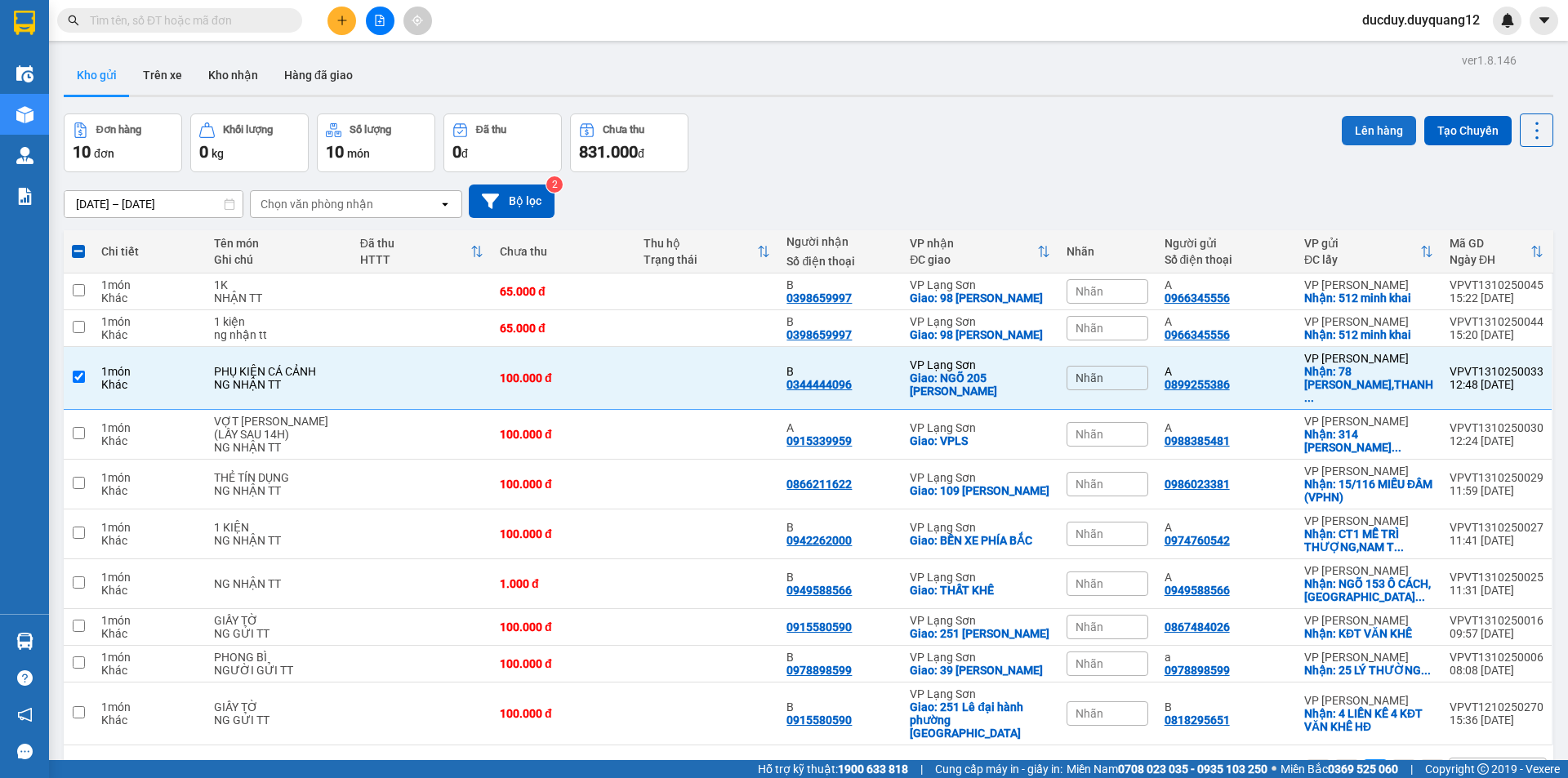
click at [1355, 131] on button "Lên hàng" at bounding box center [1379, 131] width 74 height 30
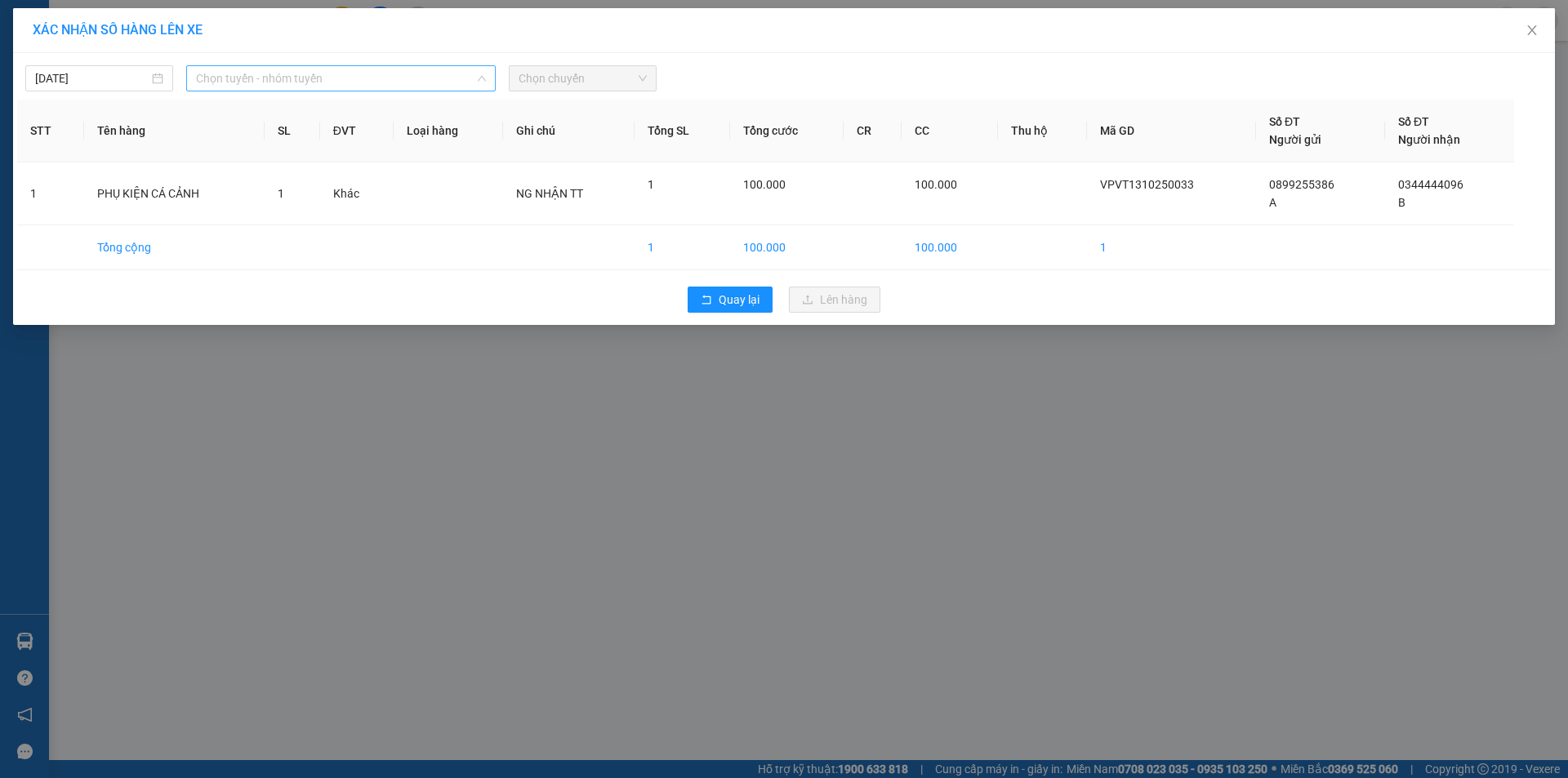
click at [299, 77] on span "Chọn tuyến - nhóm tuyến" at bounding box center [341, 78] width 290 height 24
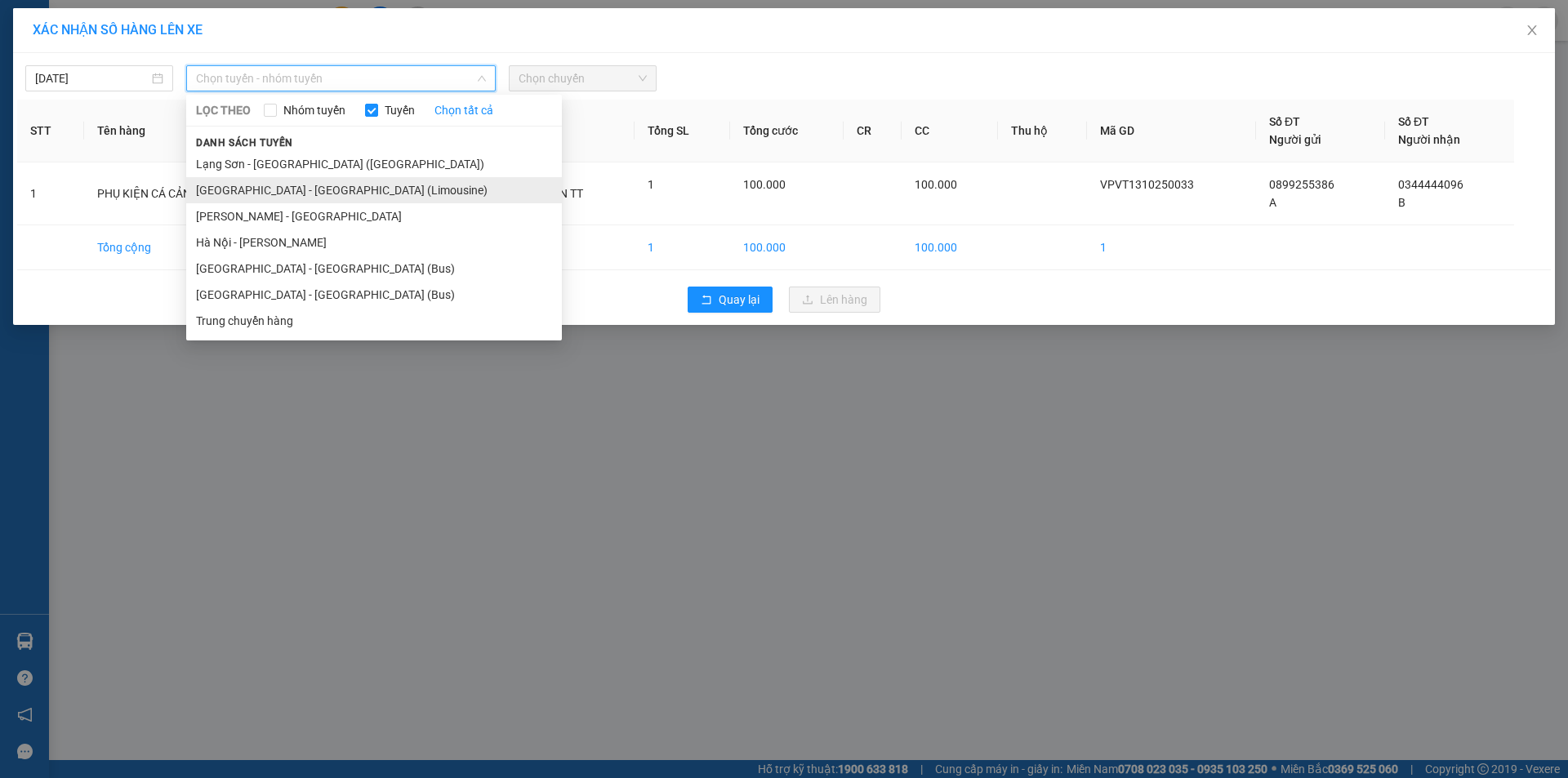
click at [282, 185] on li "[GEOGRAPHIC_DATA] - [GEOGRAPHIC_DATA] (Limousine)" at bounding box center [374, 191] width 376 height 26
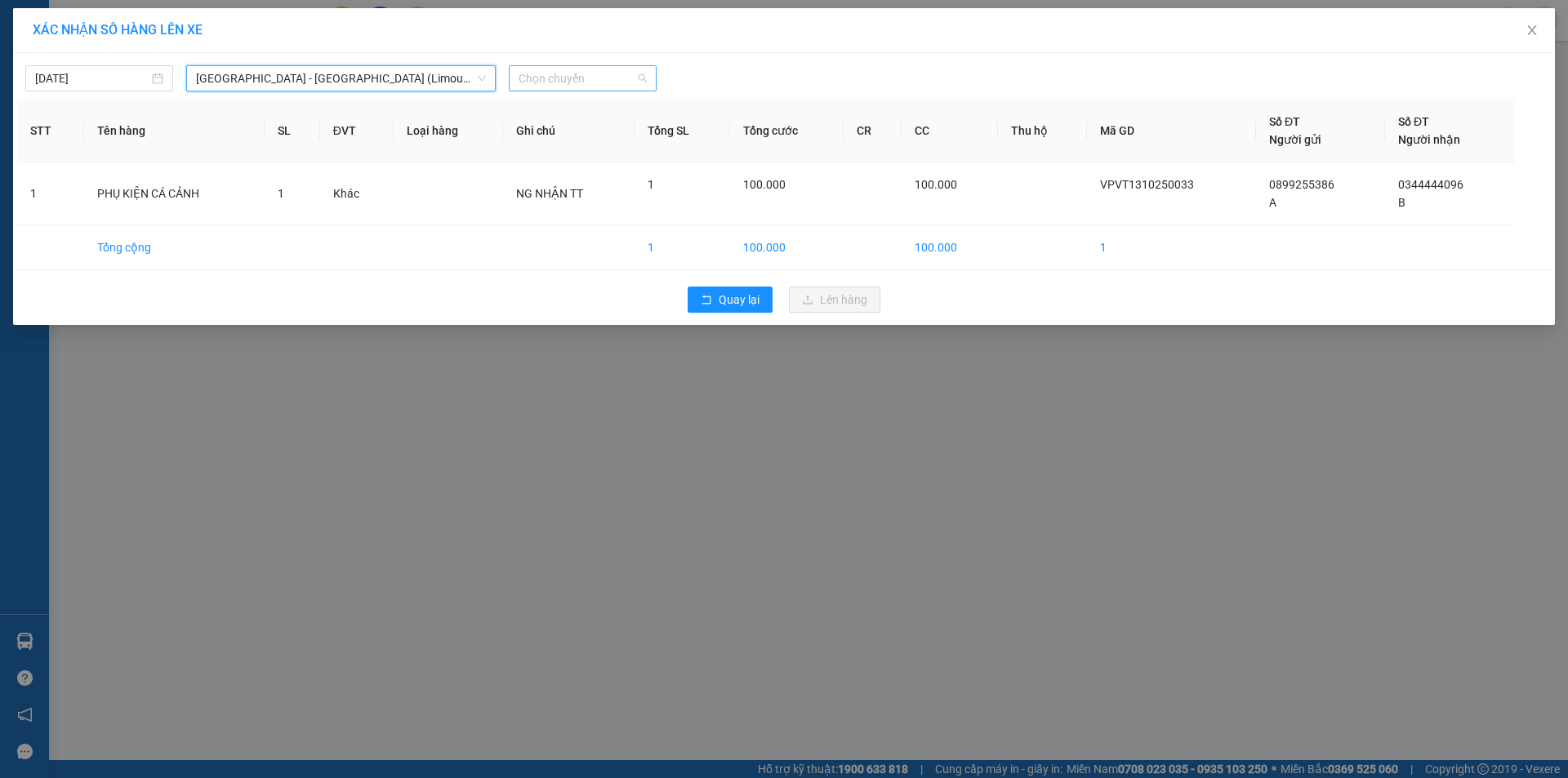
click at [583, 77] on span "Chọn chuyến" at bounding box center [583, 78] width 128 height 24
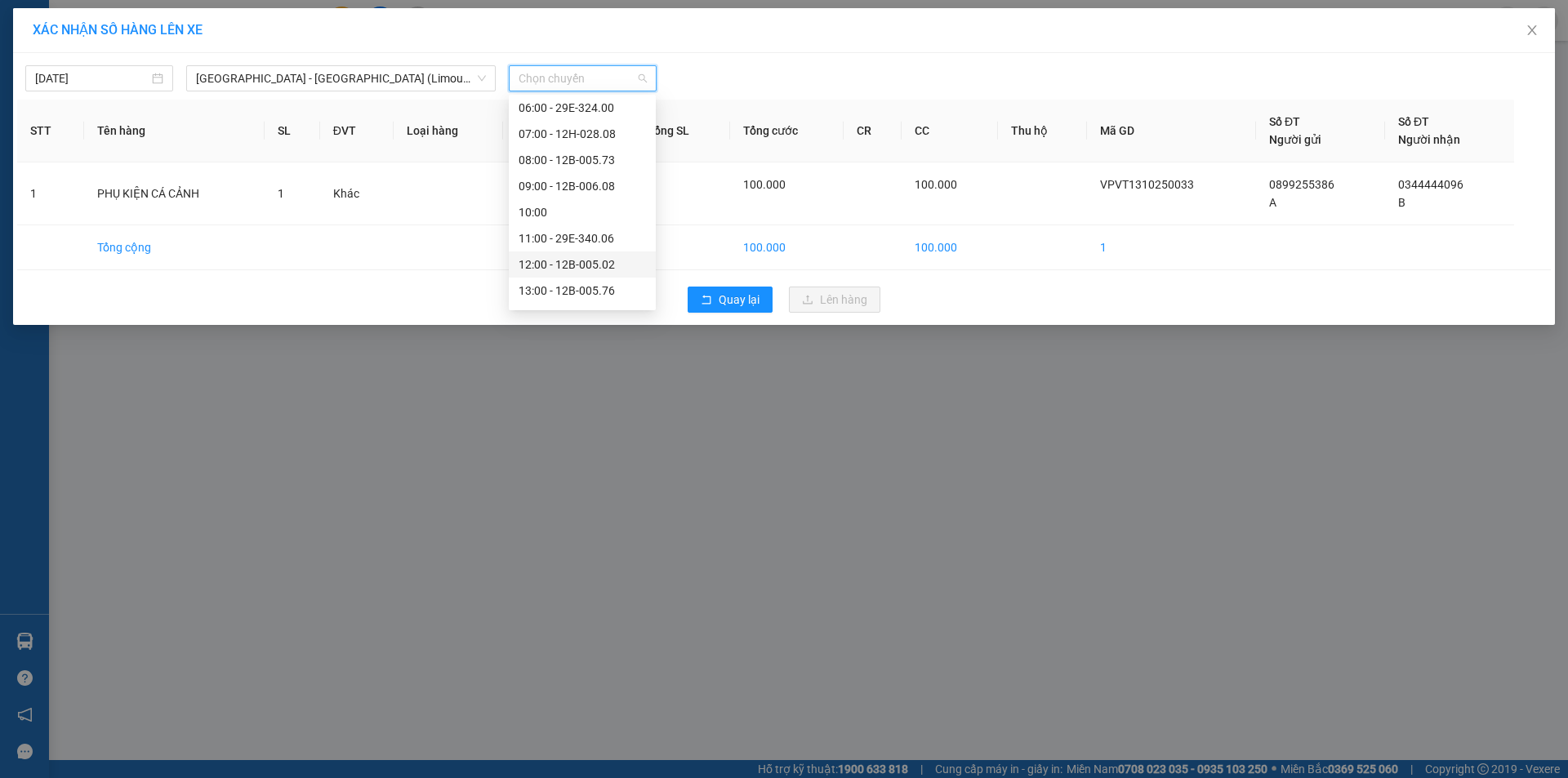
scroll to position [245, 0]
click at [569, 204] on div "16:00 - 12B-005.55" at bounding box center [582, 205] width 127 height 18
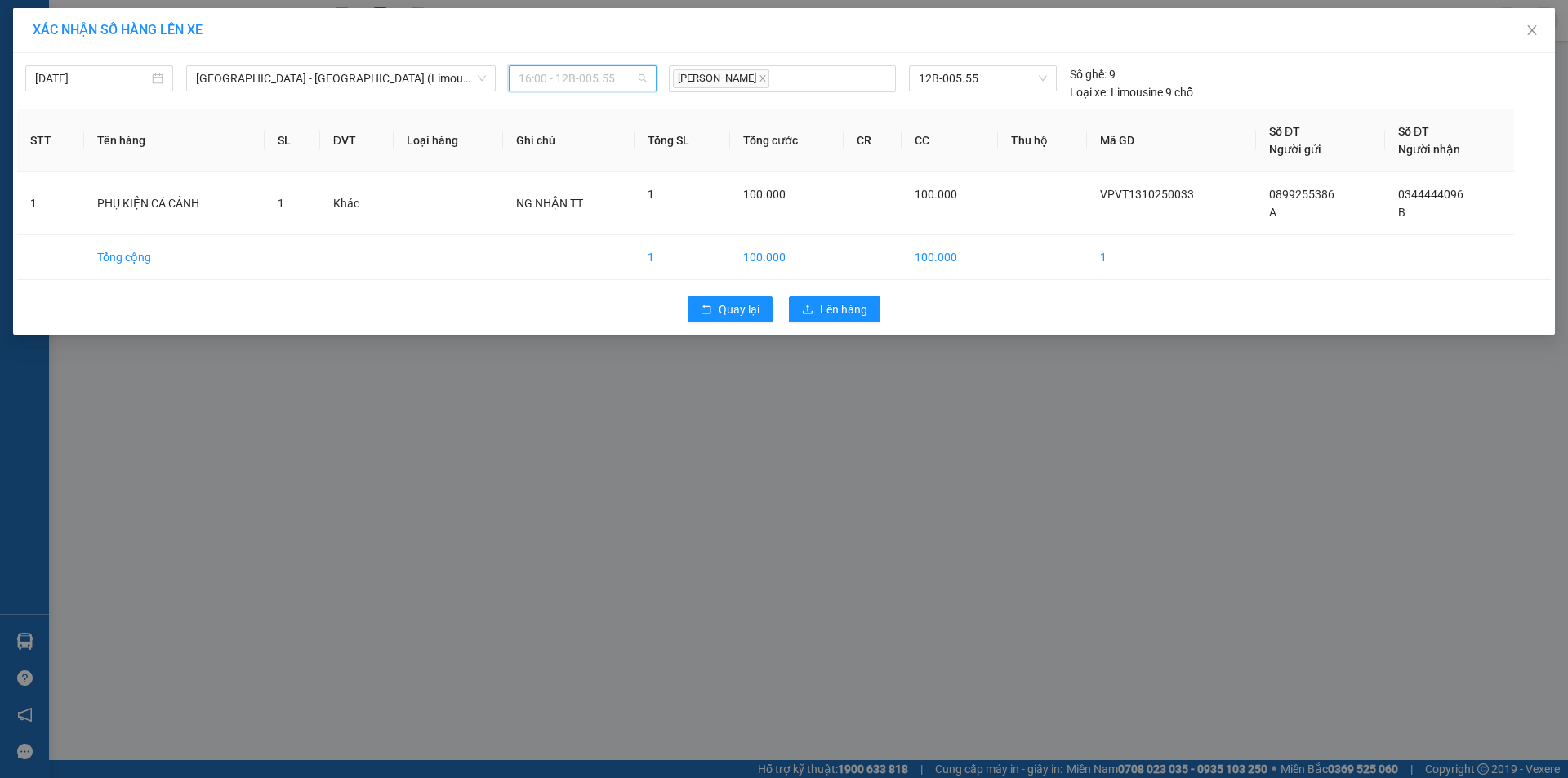
click at [601, 85] on span "16:00 - 12B-005.55" at bounding box center [583, 78] width 128 height 24
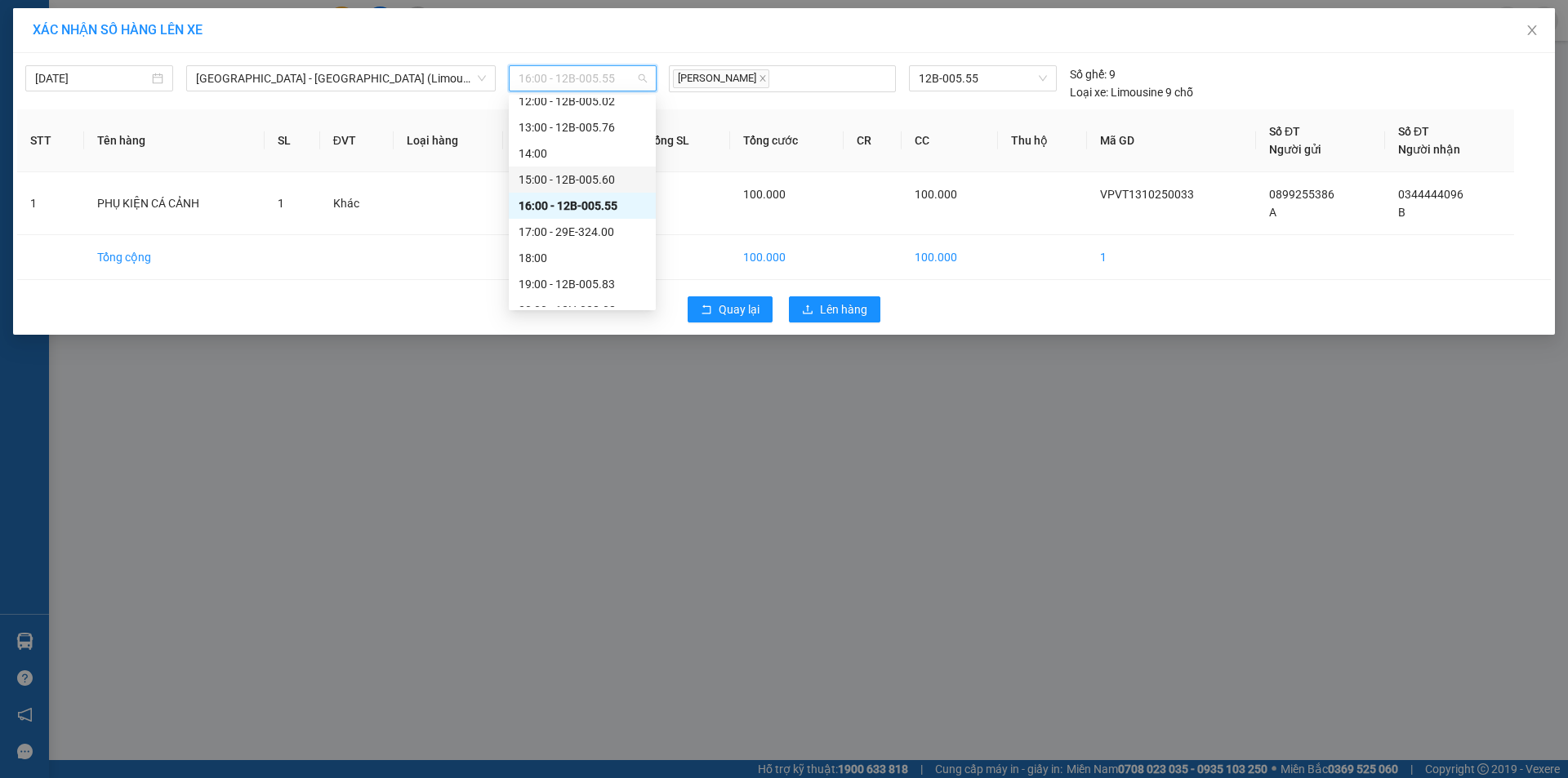
click at [594, 185] on div "15:00 - 12B-005.60" at bounding box center [582, 179] width 127 height 18
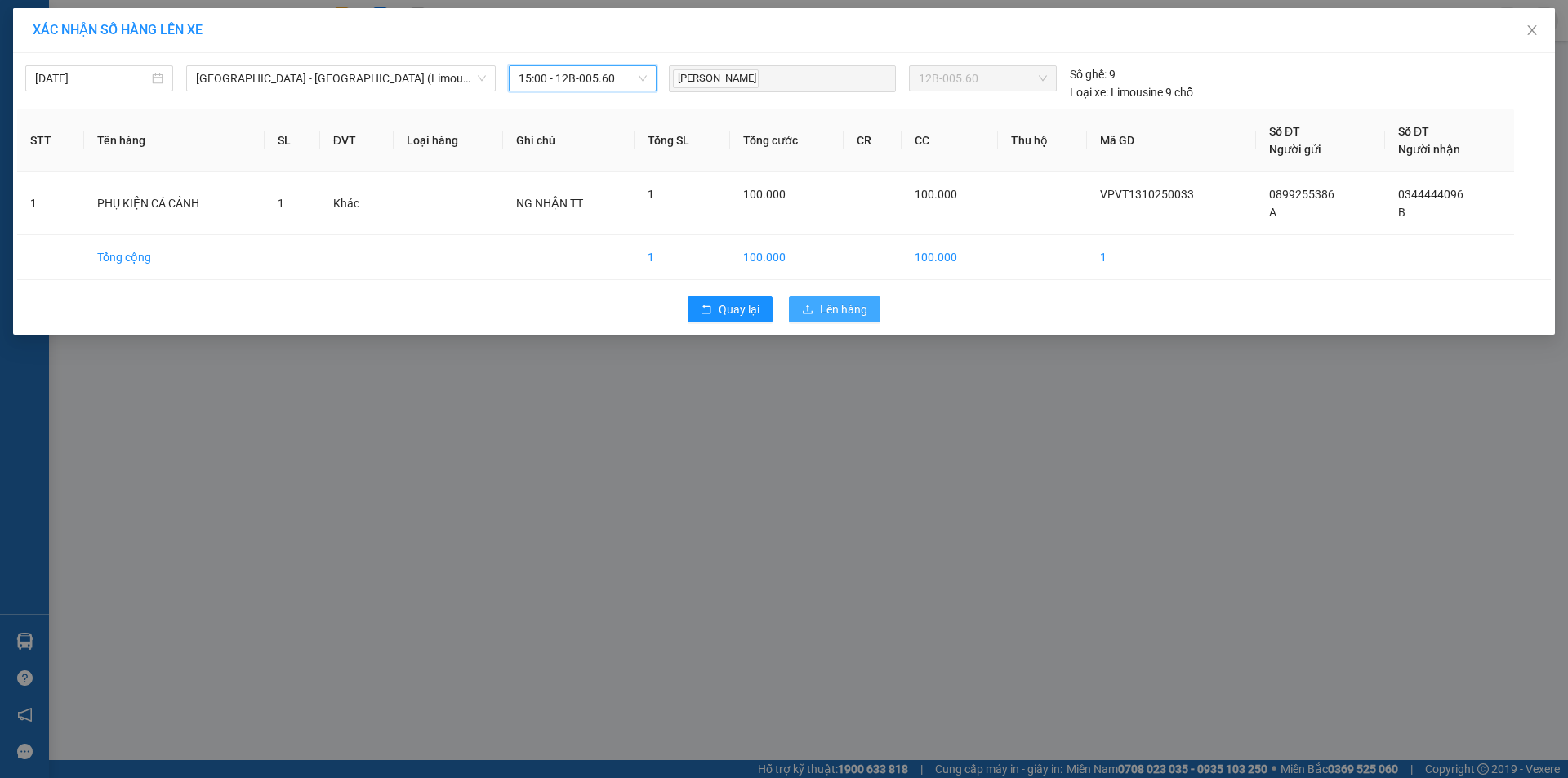
click at [833, 310] on span "Lên hàng" at bounding box center [844, 309] width 47 height 18
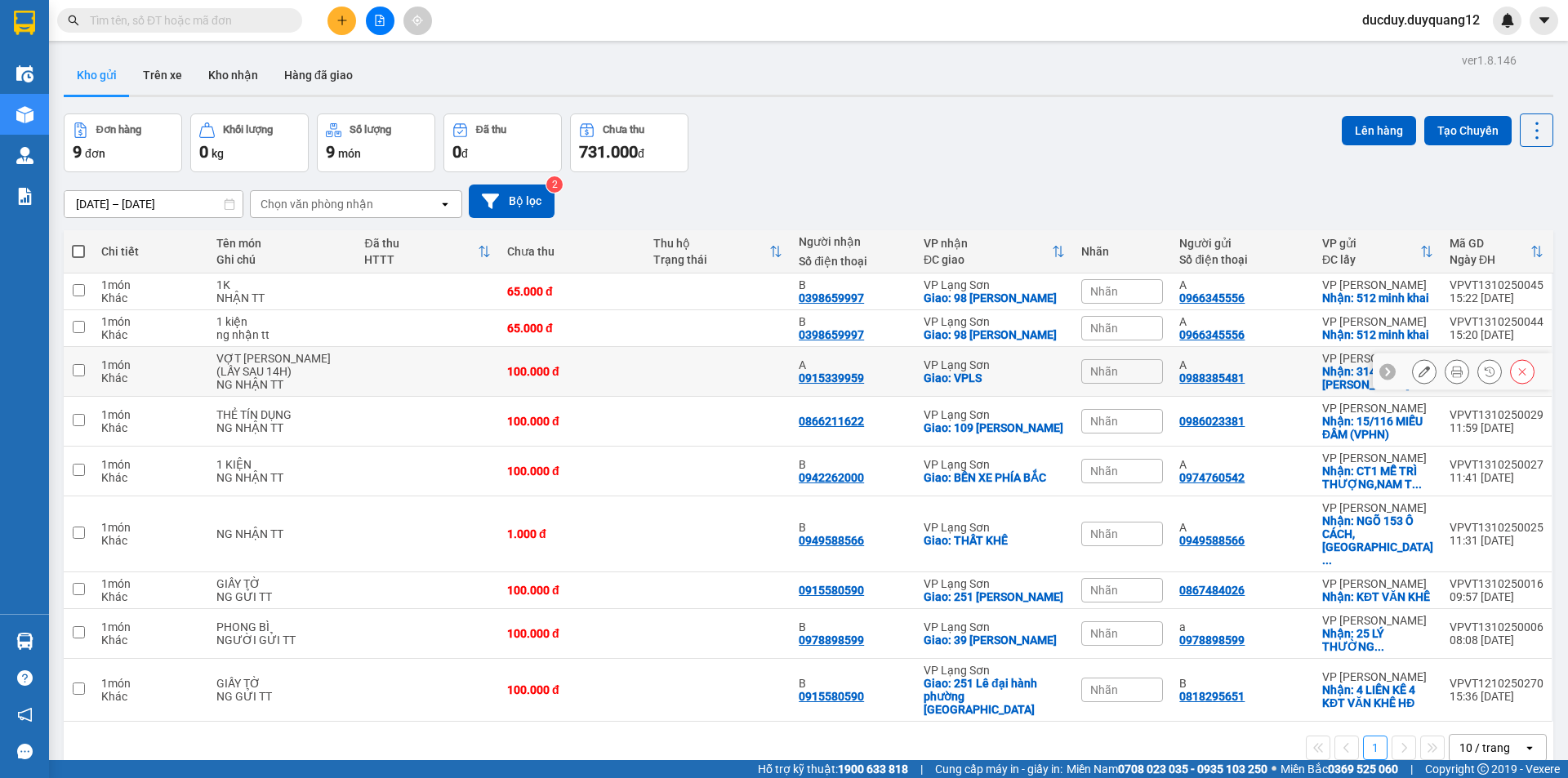
click at [85, 397] on td at bounding box center [79, 372] width 30 height 50
checkbox input "true"
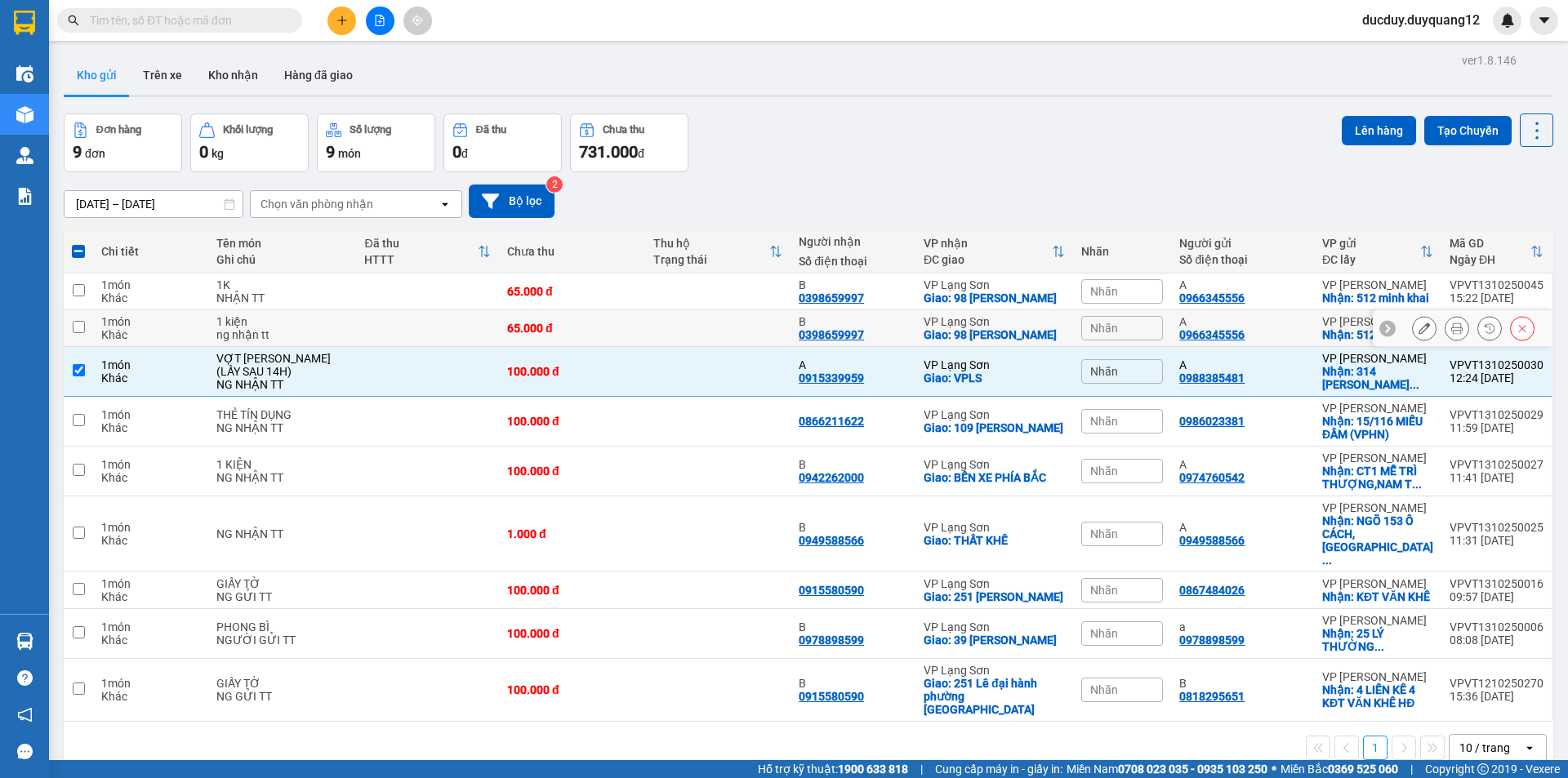
click at [75, 347] on td at bounding box center [79, 329] width 30 height 37
checkbox input "true"
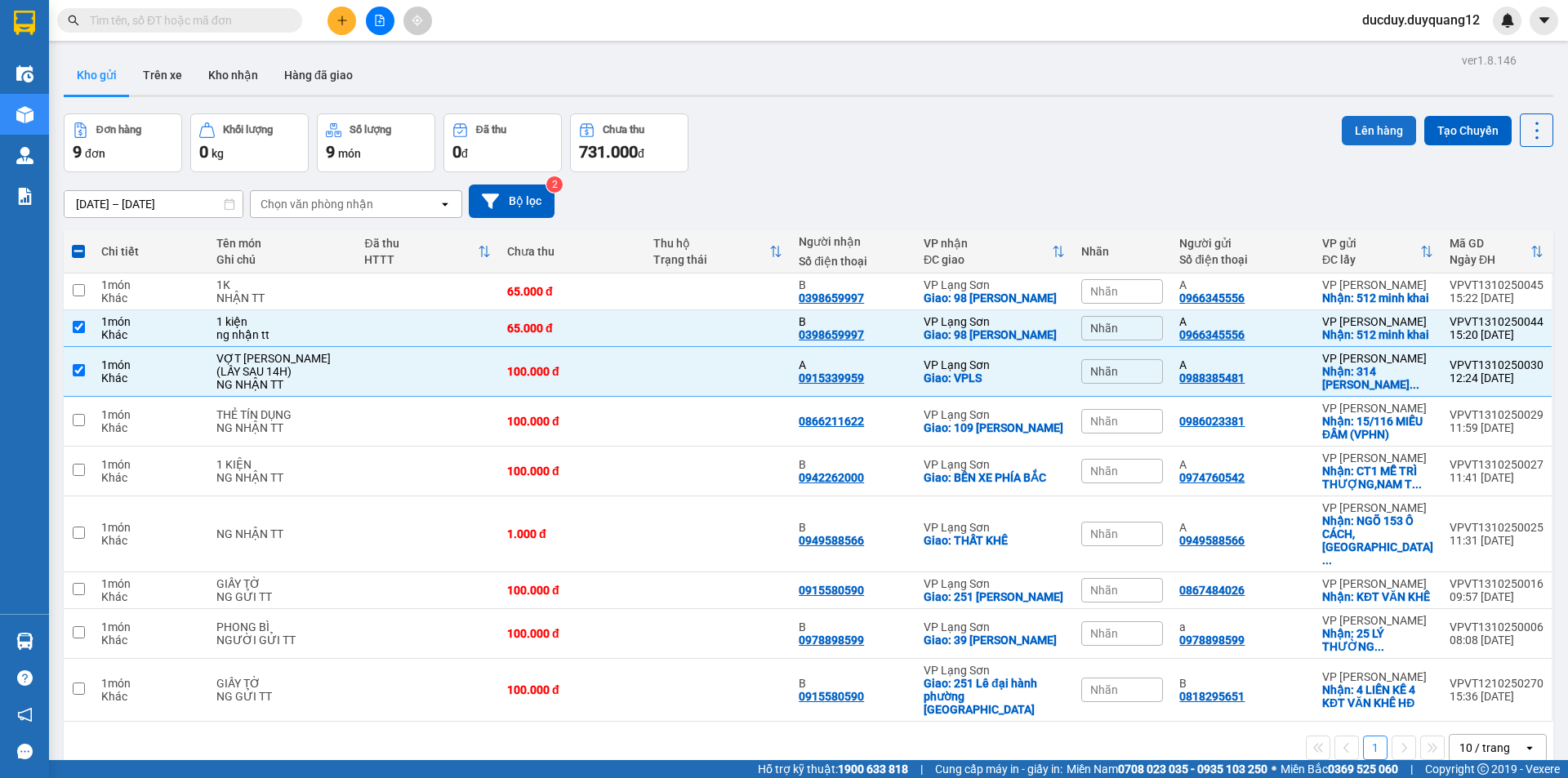
click at [1359, 118] on button "Lên hàng" at bounding box center [1379, 131] width 74 height 30
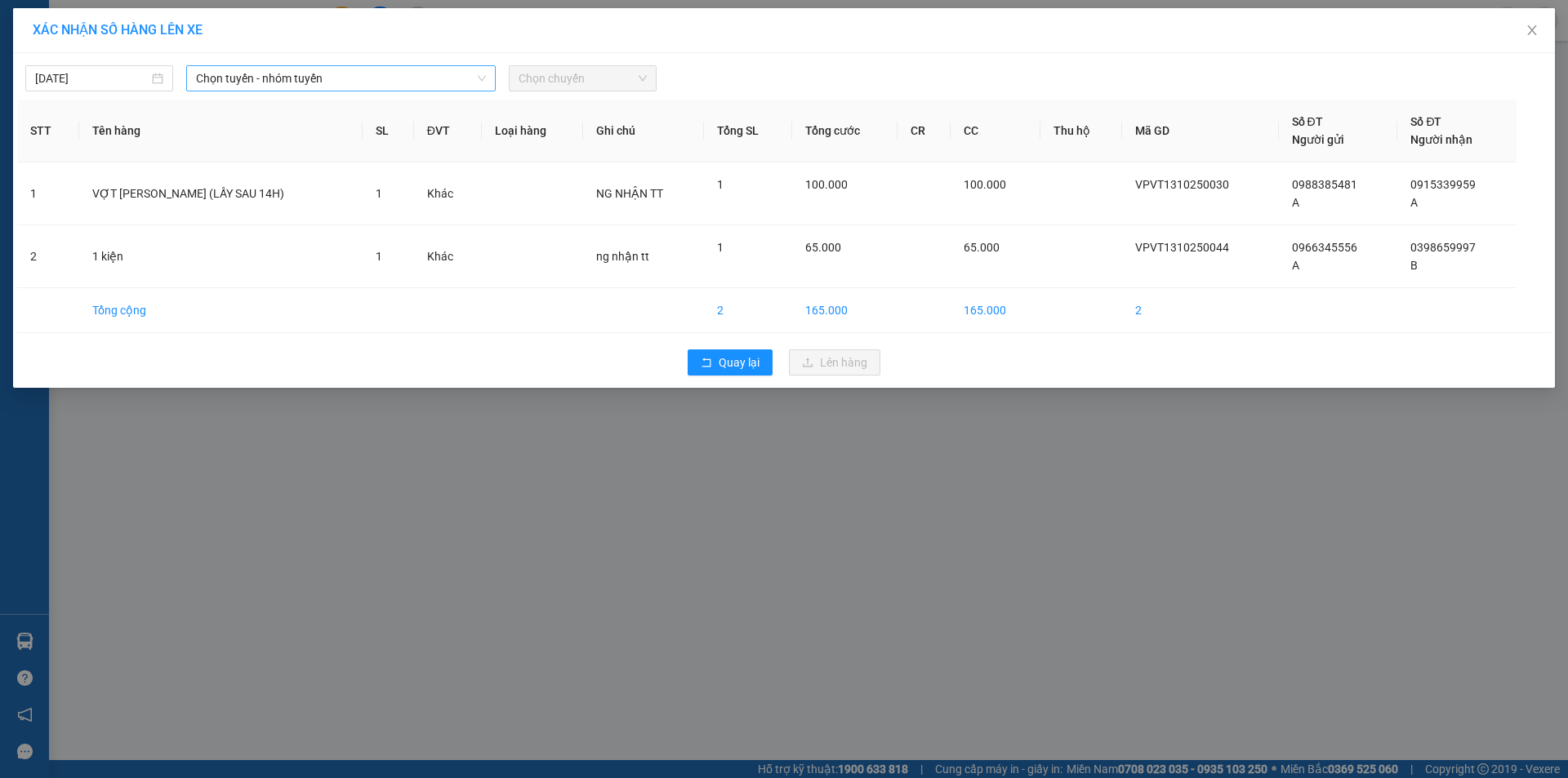
click at [310, 80] on span "Chọn tuyến - nhóm tuyến" at bounding box center [341, 78] width 290 height 24
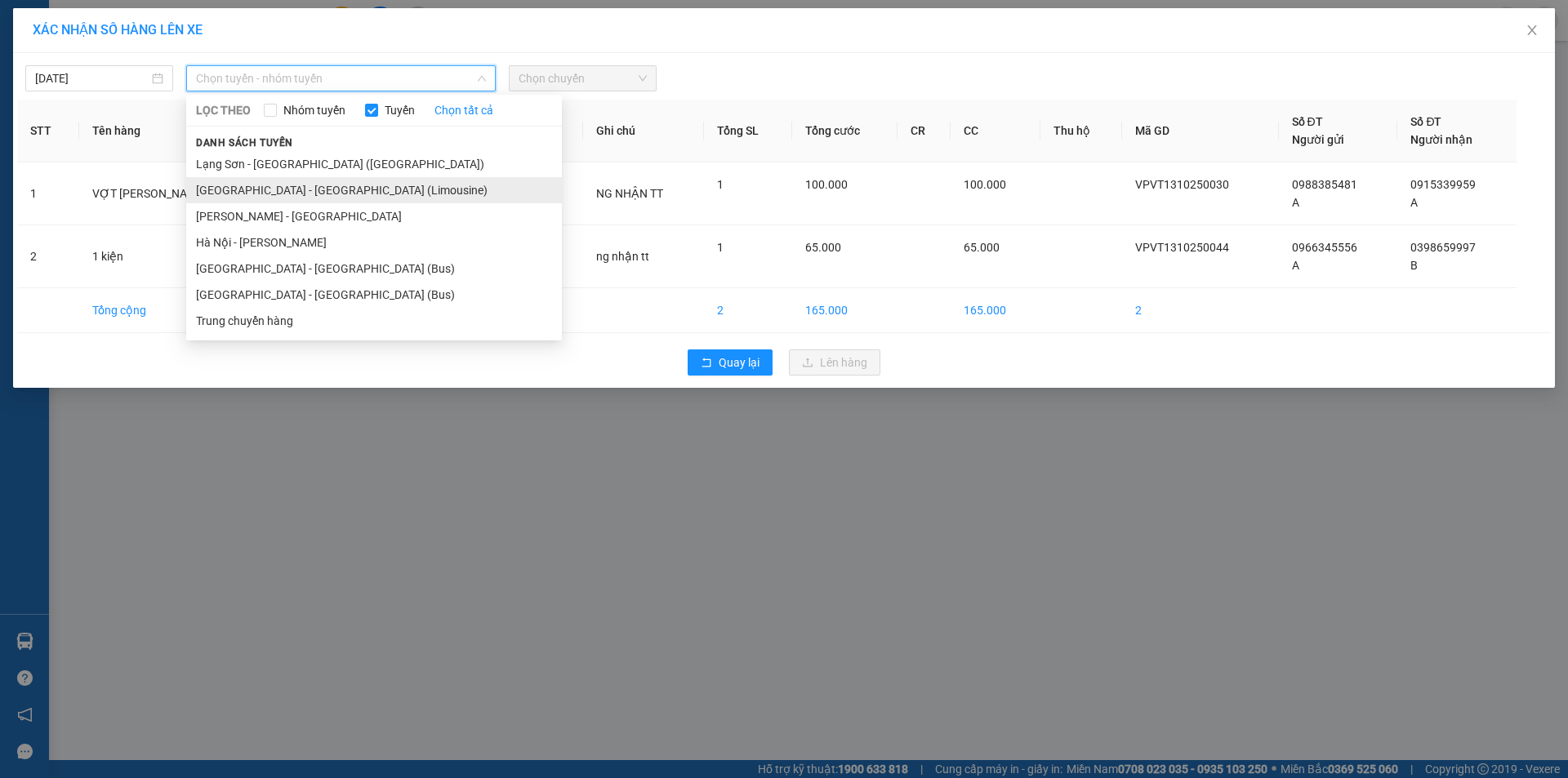
click at [270, 194] on li "[GEOGRAPHIC_DATA] - [GEOGRAPHIC_DATA] (Limousine)" at bounding box center [374, 191] width 376 height 26
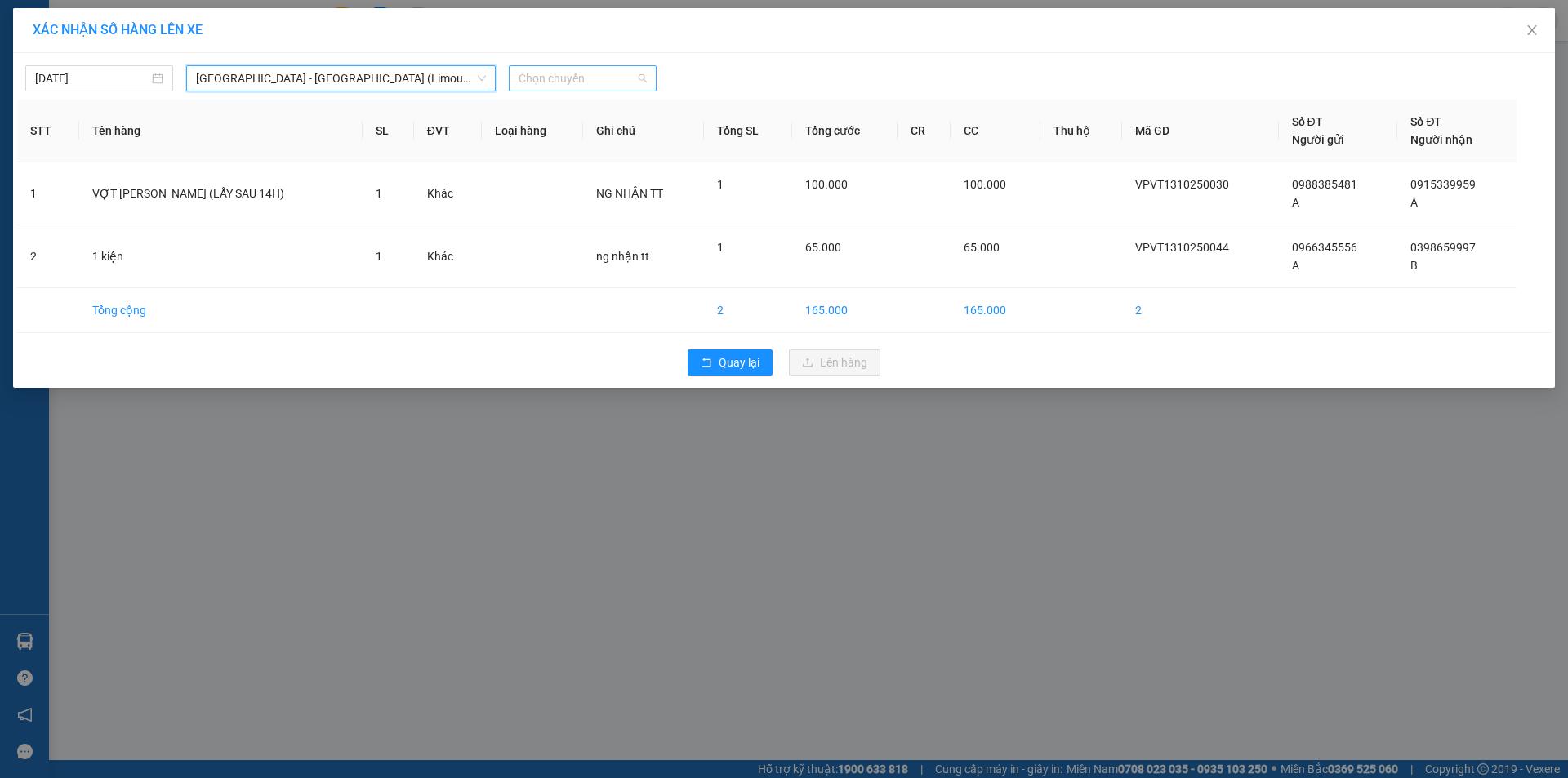
click at [583, 75] on span "Chọn chuyến" at bounding box center [583, 78] width 128 height 24
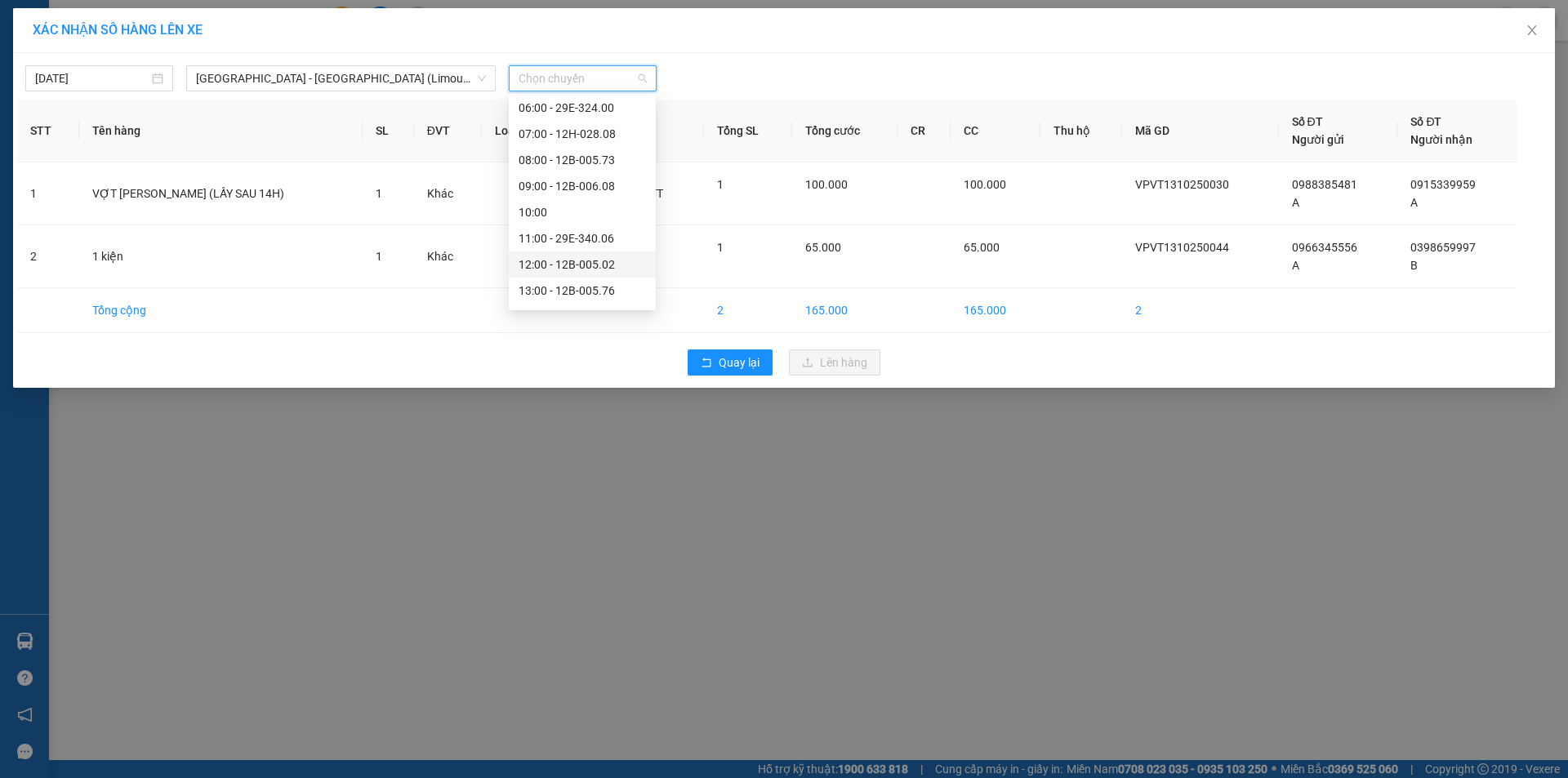
scroll to position [164, 0]
click at [582, 261] on div "15:00 - 12B-005.60" at bounding box center [582, 260] width 127 height 18
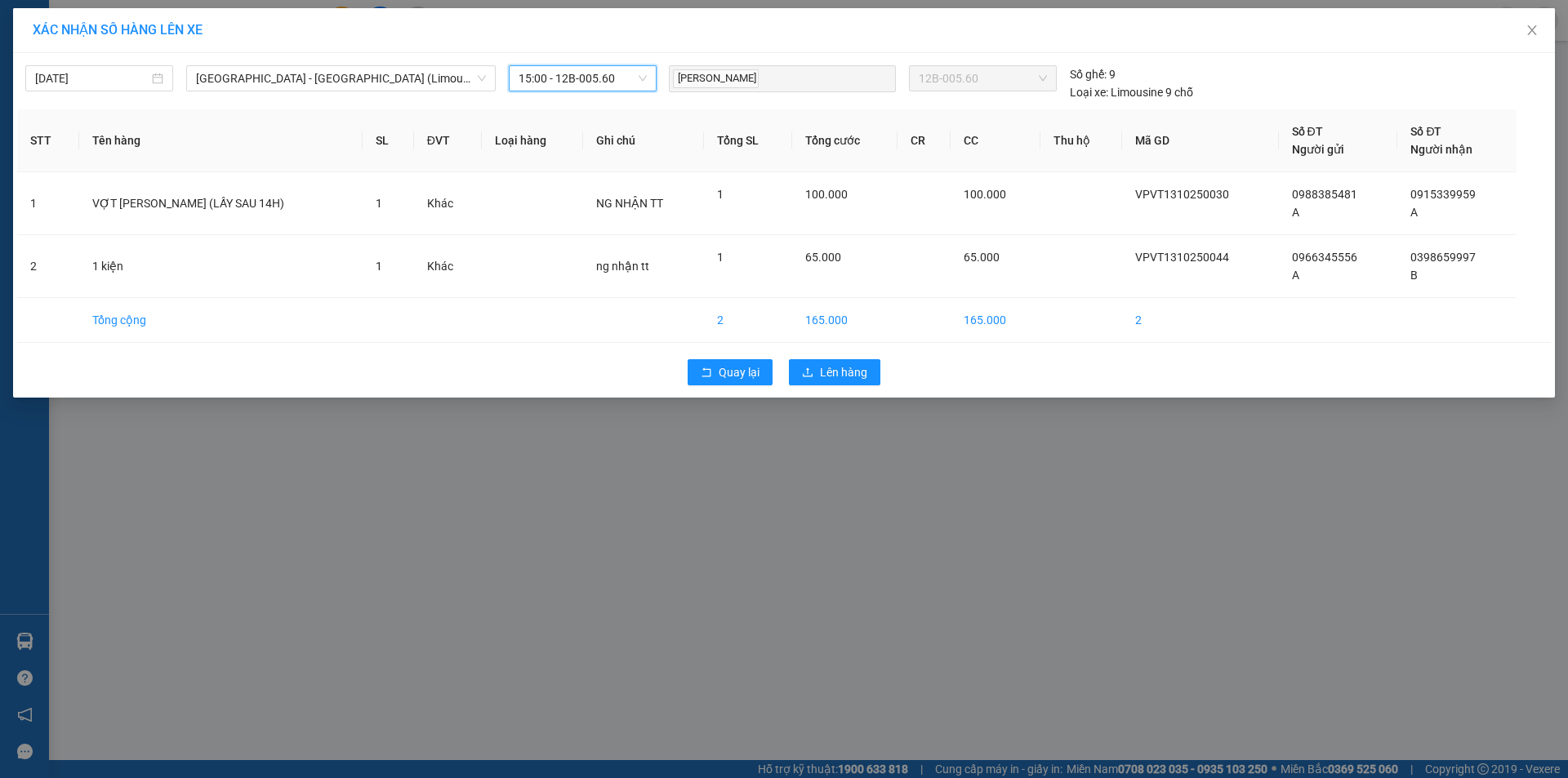
click at [598, 78] on span "15:00 - 12B-005.60" at bounding box center [583, 78] width 128 height 24
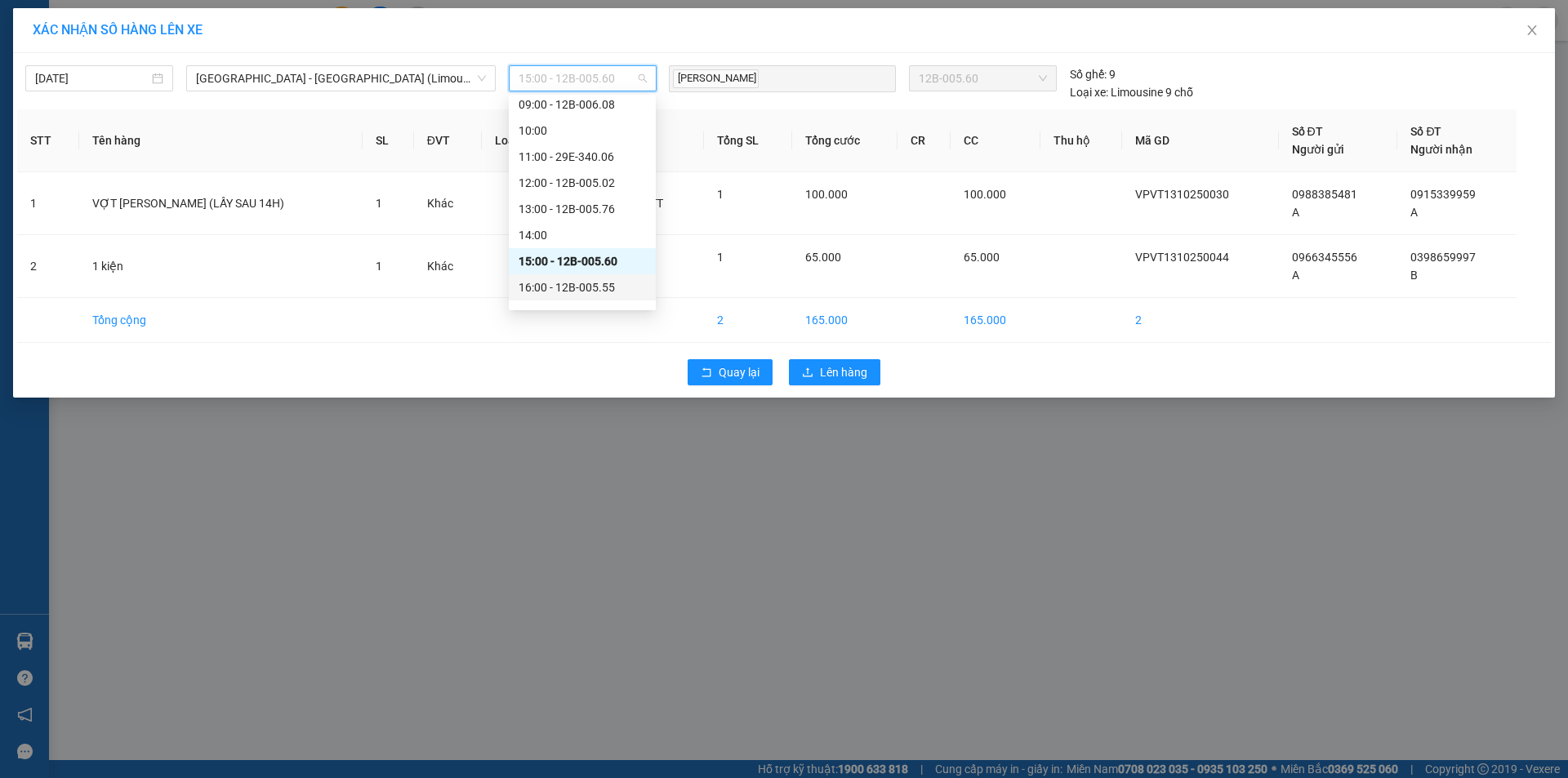
click at [593, 279] on div "16:00 - 12B-005.55" at bounding box center [582, 287] width 127 height 18
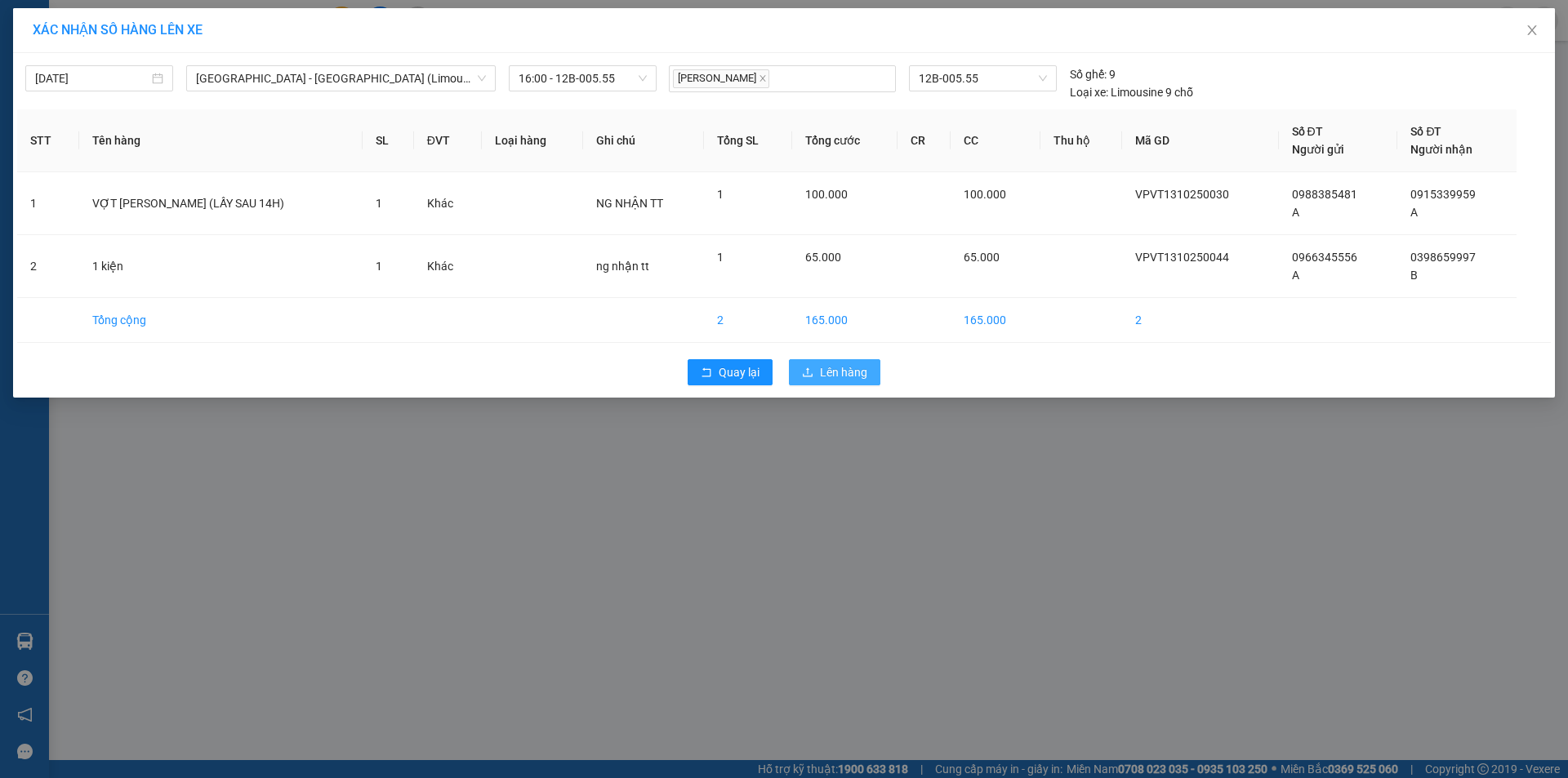
click at [846, 372] on span "Lên hàng" at bounding box center [844, 372] width 47 height 18
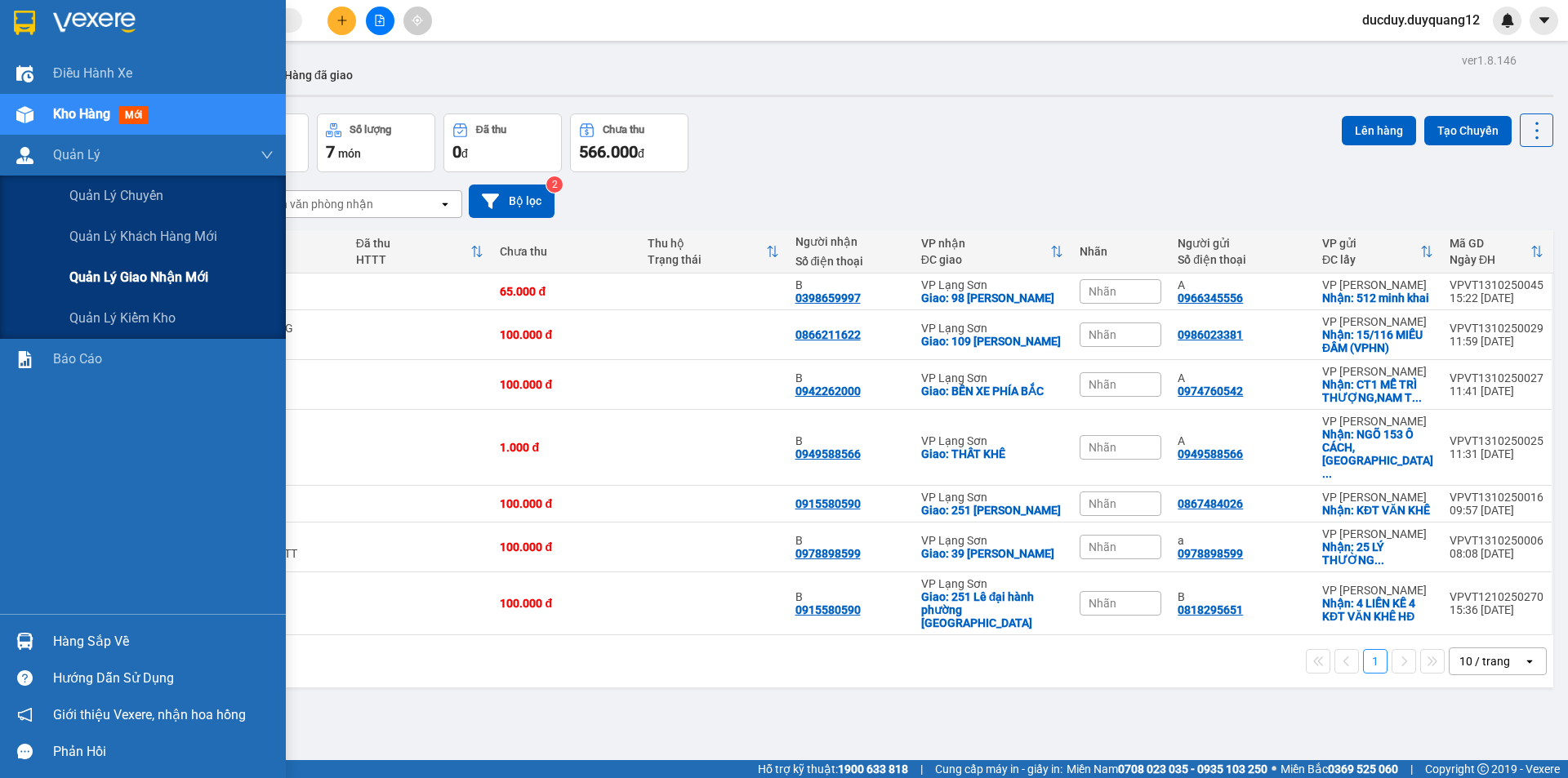
click at [128, 273] on span "Quản lý giao nhận mới" at bounding box center [139, 277] width 139 height 20
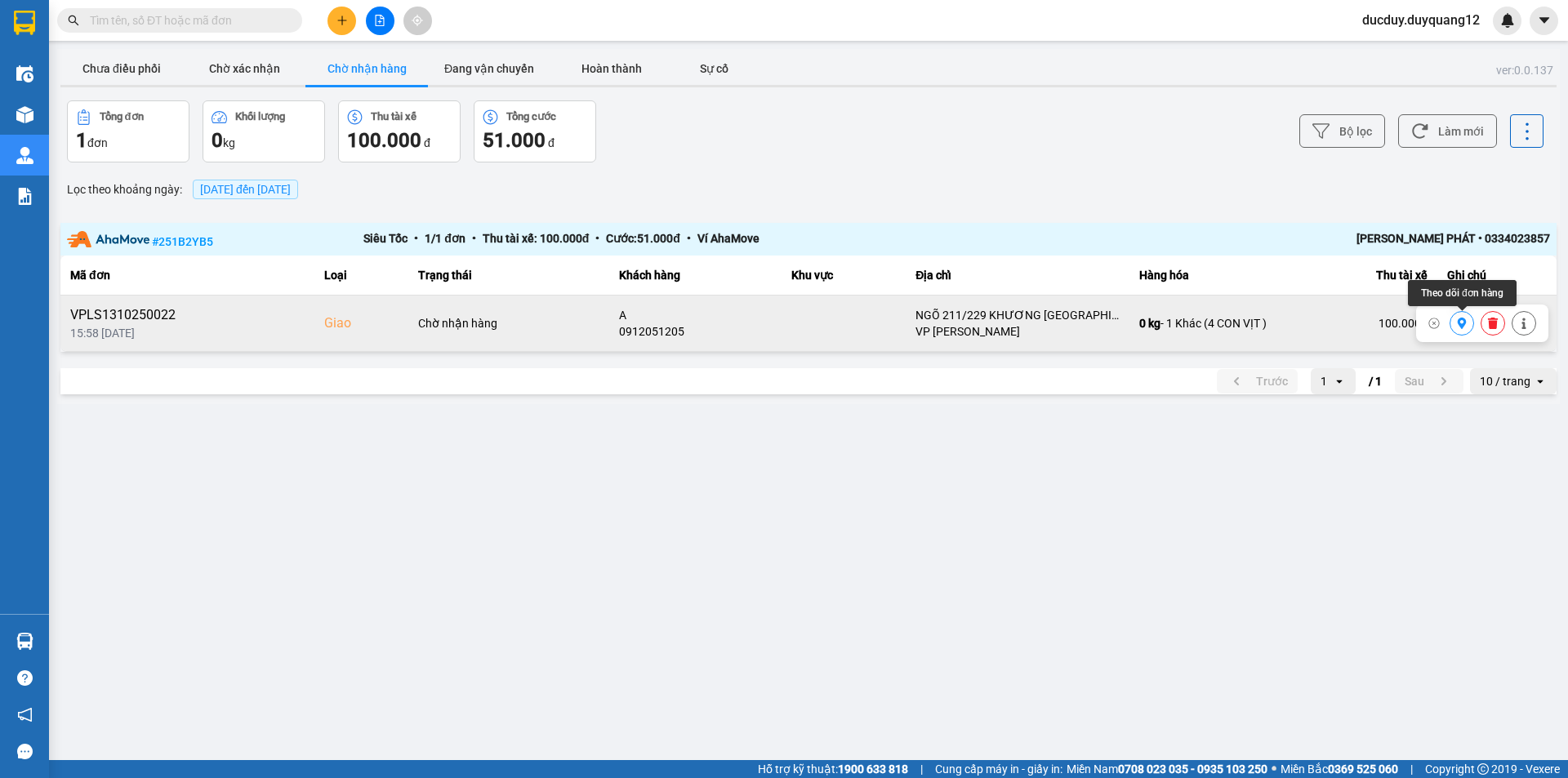
click at [1461, 323] on icon at bounding box center [1462, 323] width 11 height 11
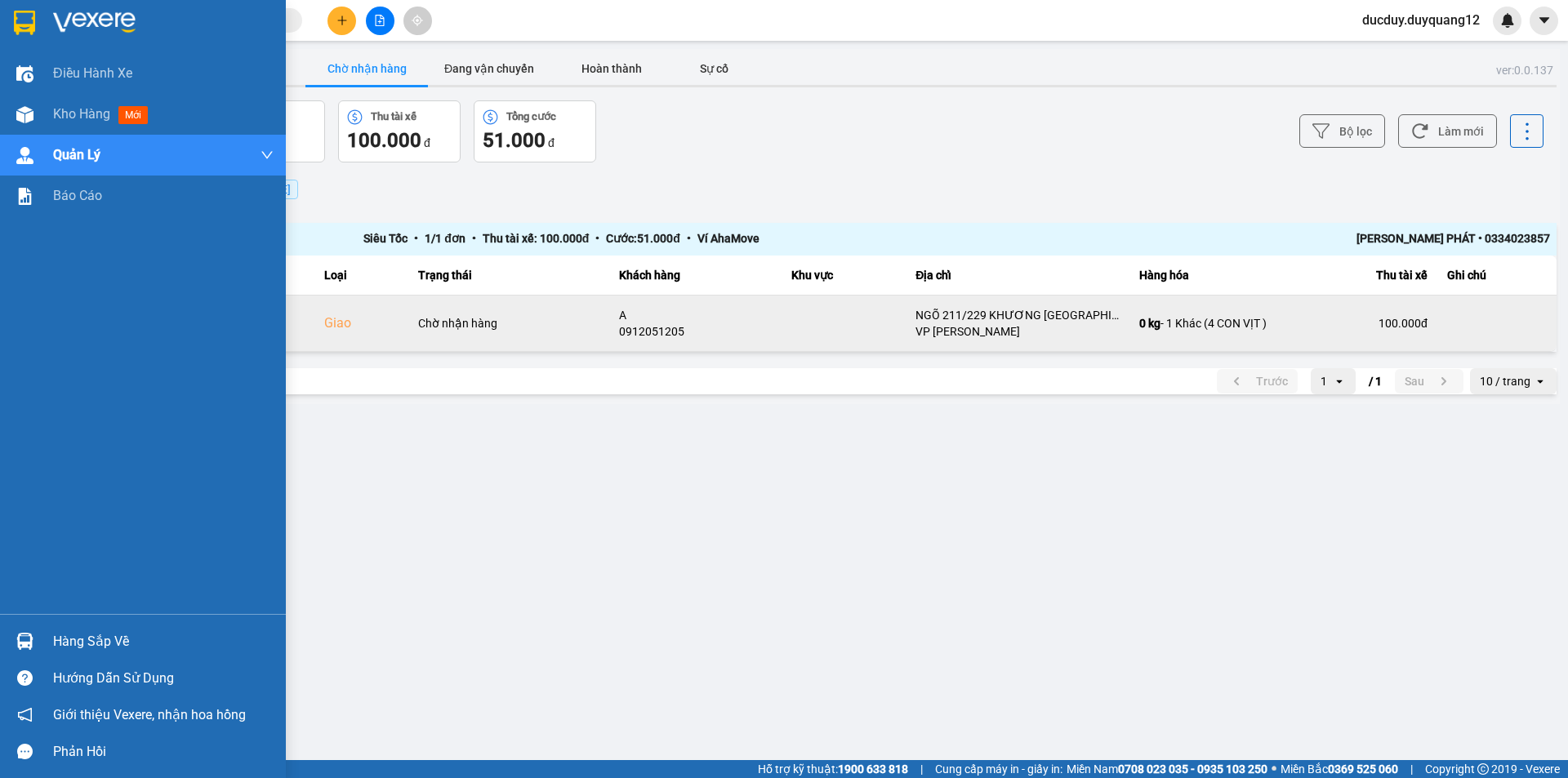
drag, startPoint x: 119, startPoint y: 635, endPoint x: 142, endPoint y: 623, distance: 25.9
click at [119, 634] on div "Hàng sắp về" at bounding box center [163, 641] width 220 height 24
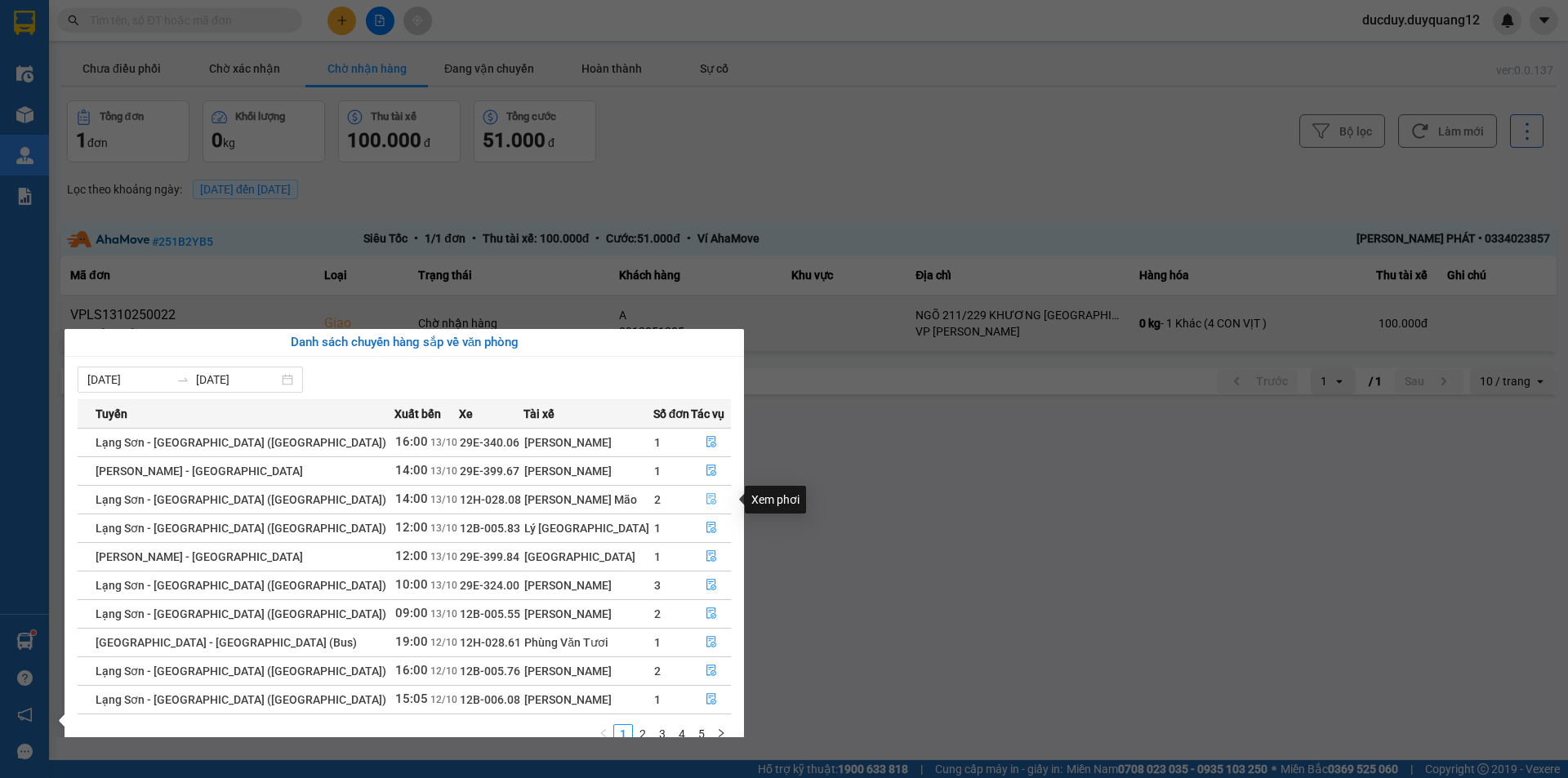
click at [709, 494] on icon "file-done" at bounding box center [711, 499] width 11 height 11
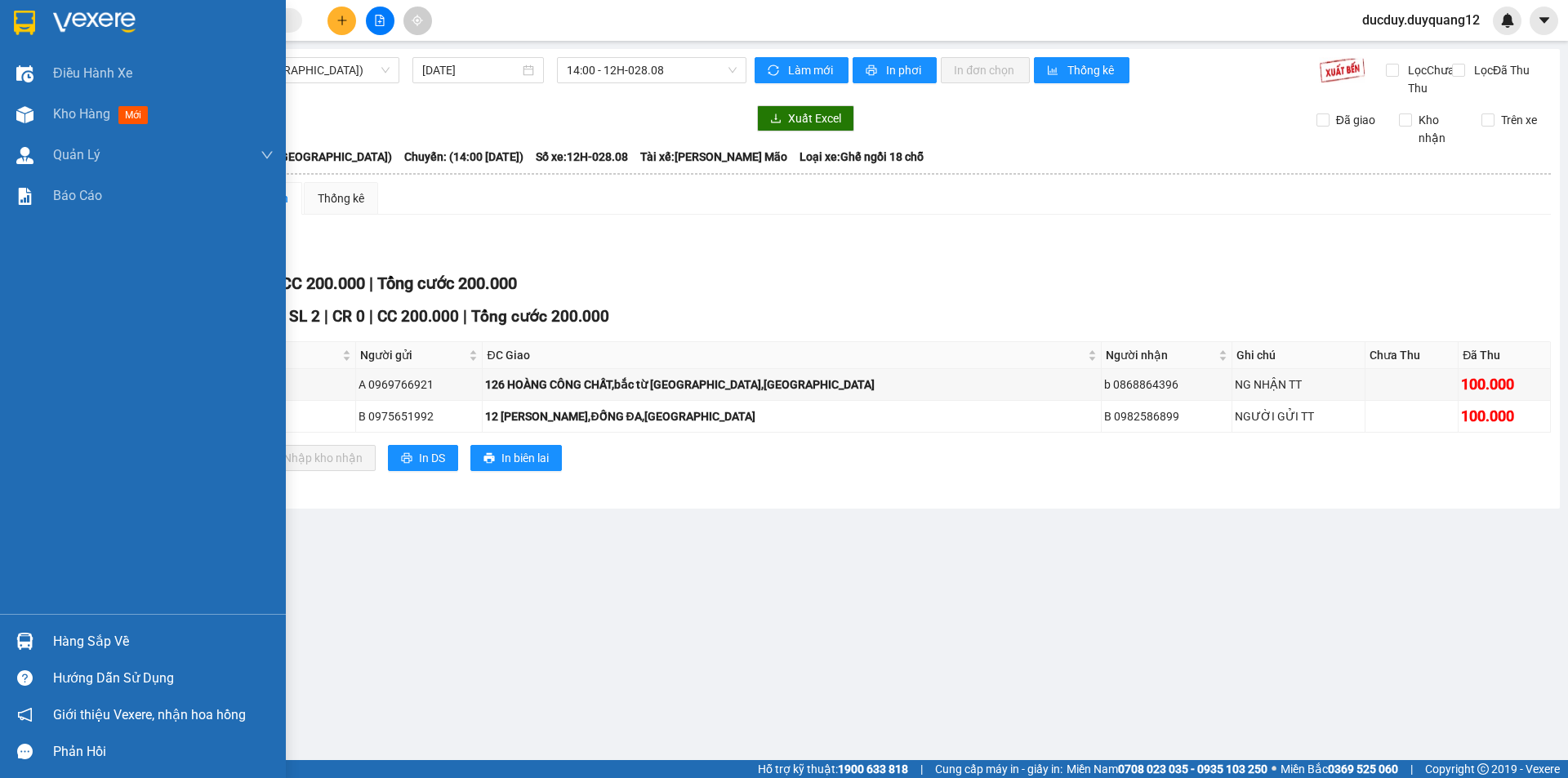
click at [98, 649] on div "Hàng sắp về" at bounding box center [163, 641] width 220 height 24
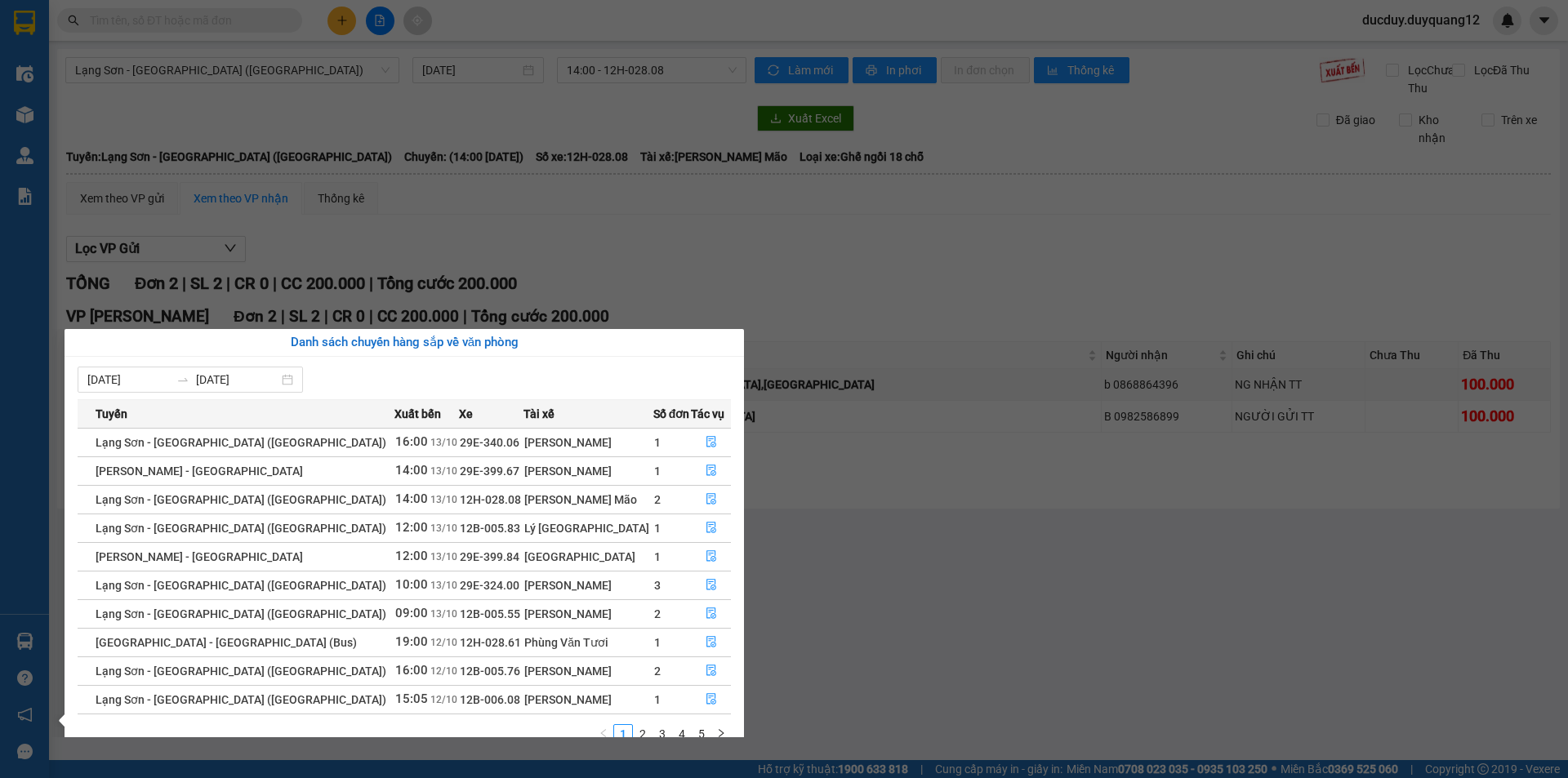
click at [980, 346] on section "Kết quả tìm kiếm ( 0 ) Bộ lọc No Data ducduy.duyquang12 Điều hành xe Kho hàng m…" at bounding box center [784, 389] width 1568 height 778
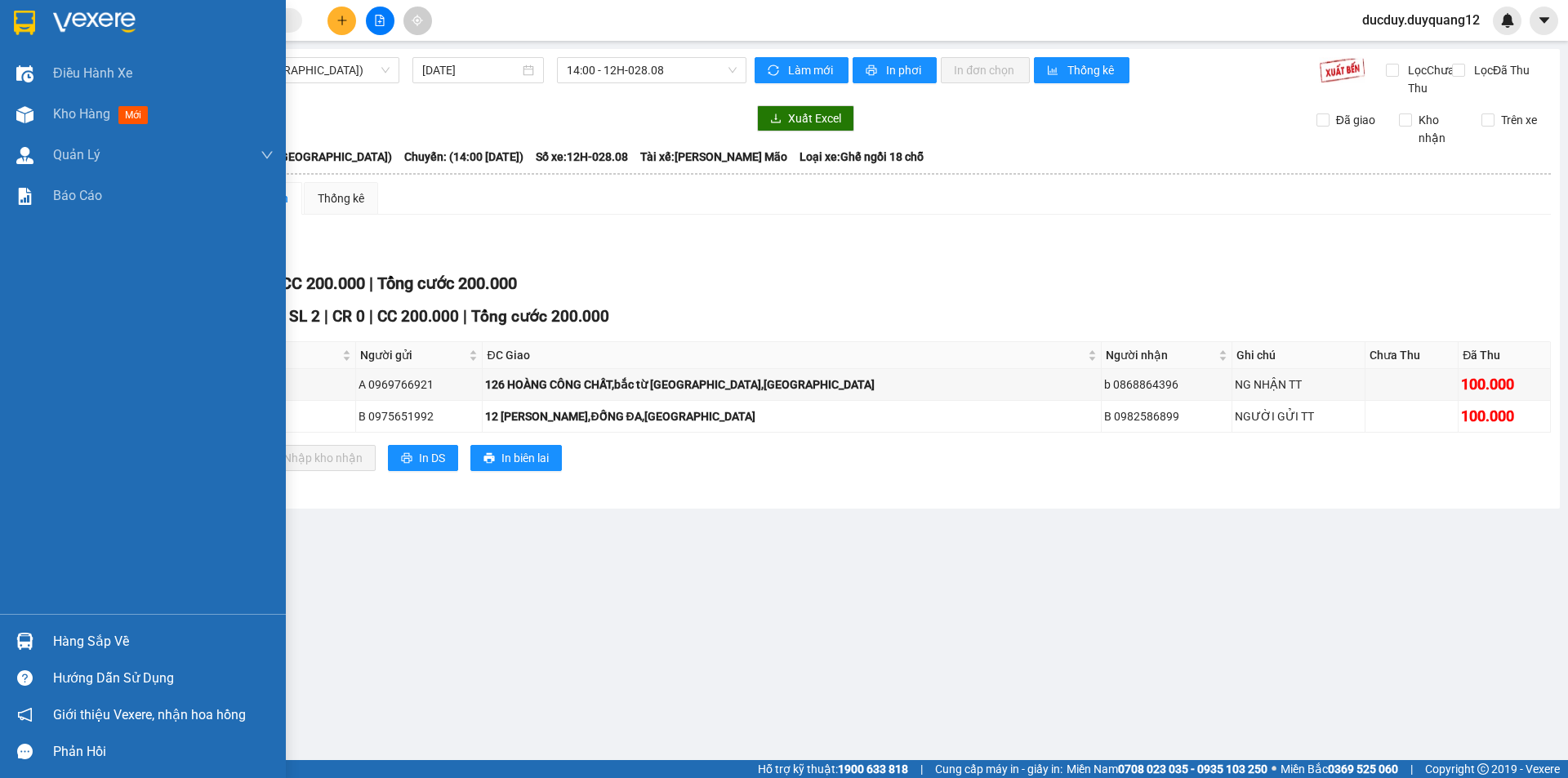
click at [68, 652] on div "Hàng sắp về" at bounding box center [163, 641] width 220 height 24
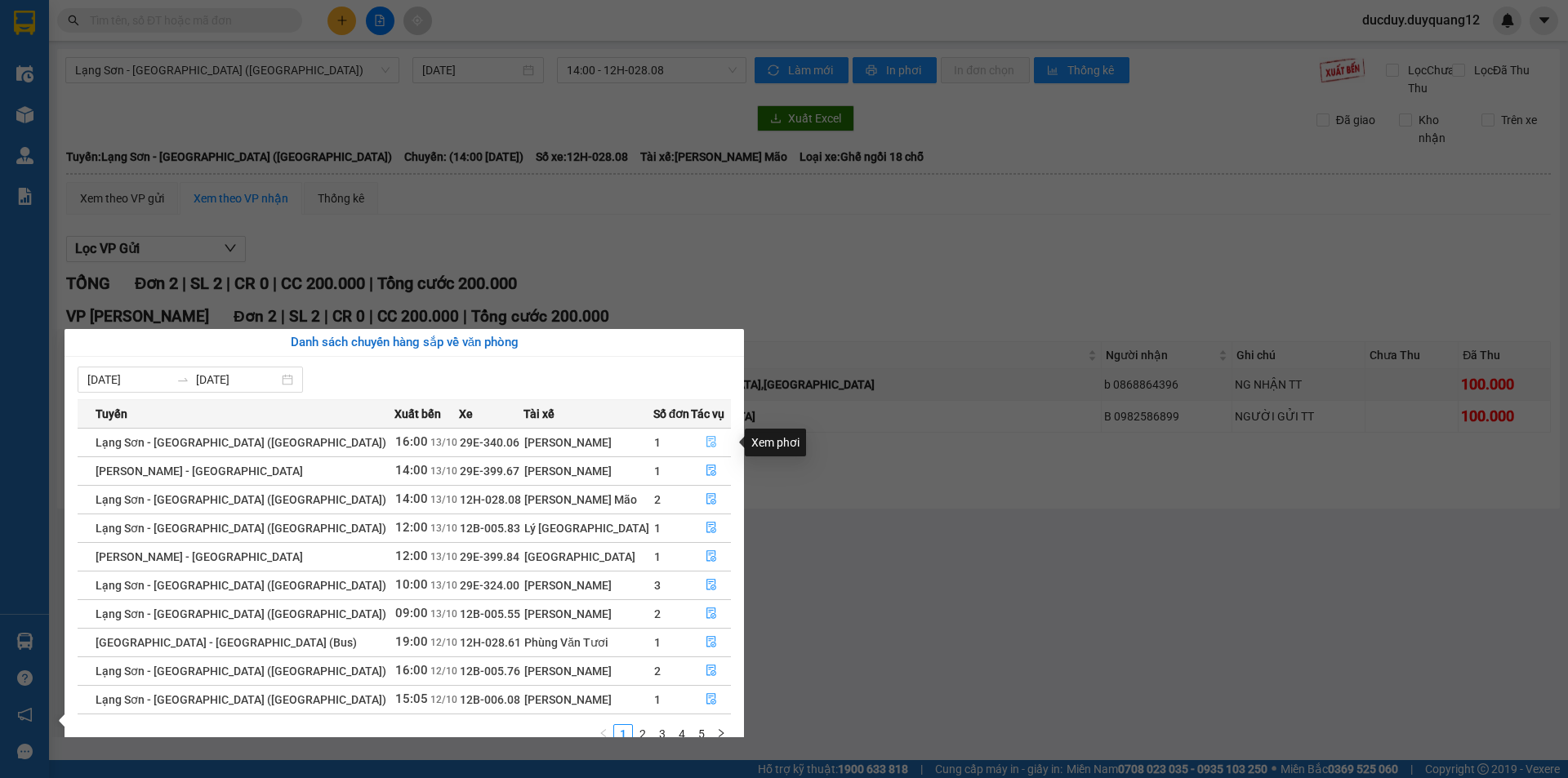
click at [706, 443] on icon "file-done" at bounding box center [711, 442] width 11 height 11
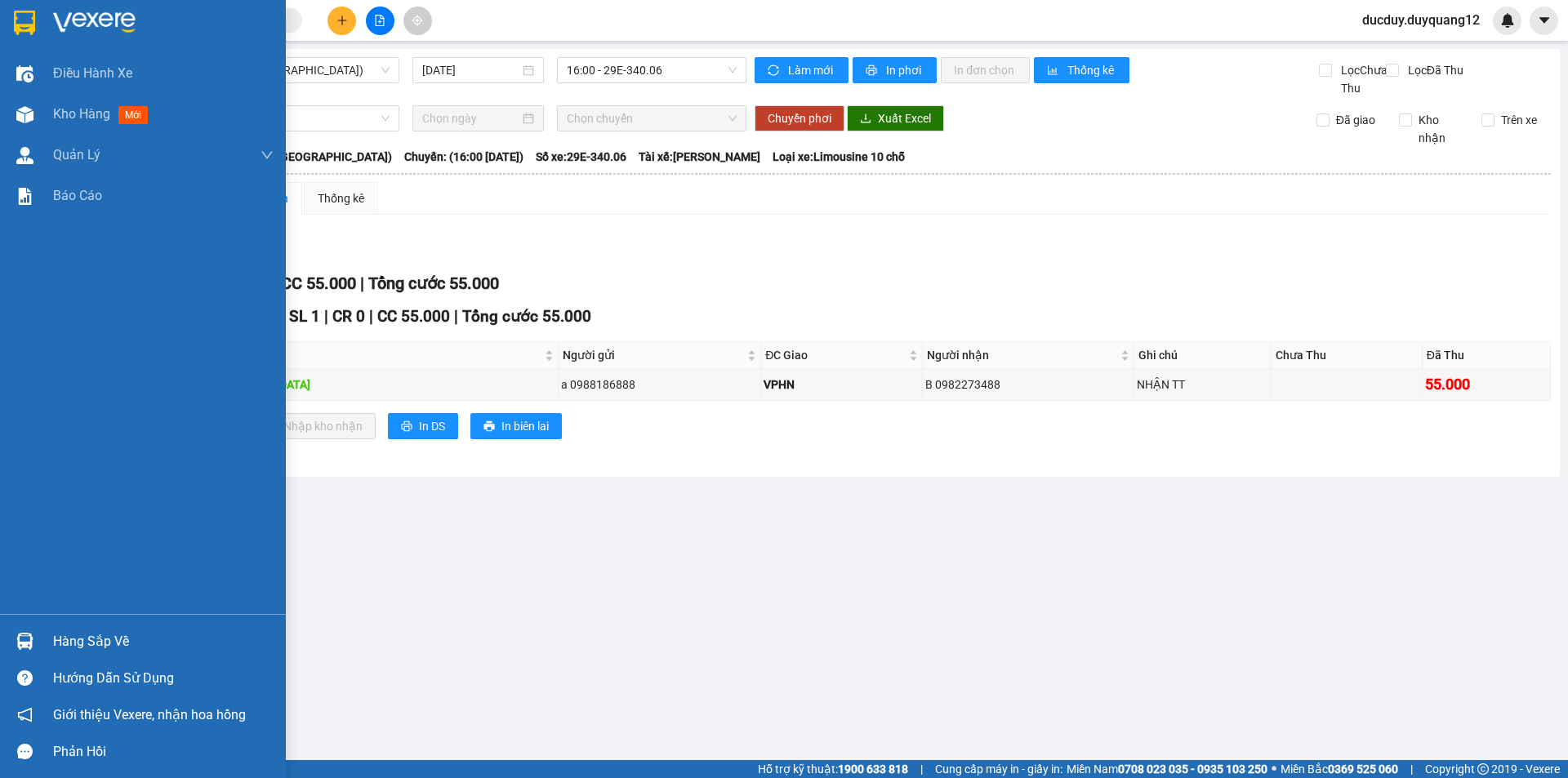
click at [54, 648] on div "Hàng sắp về" at bounding box center [163, 641] width 220 height 24
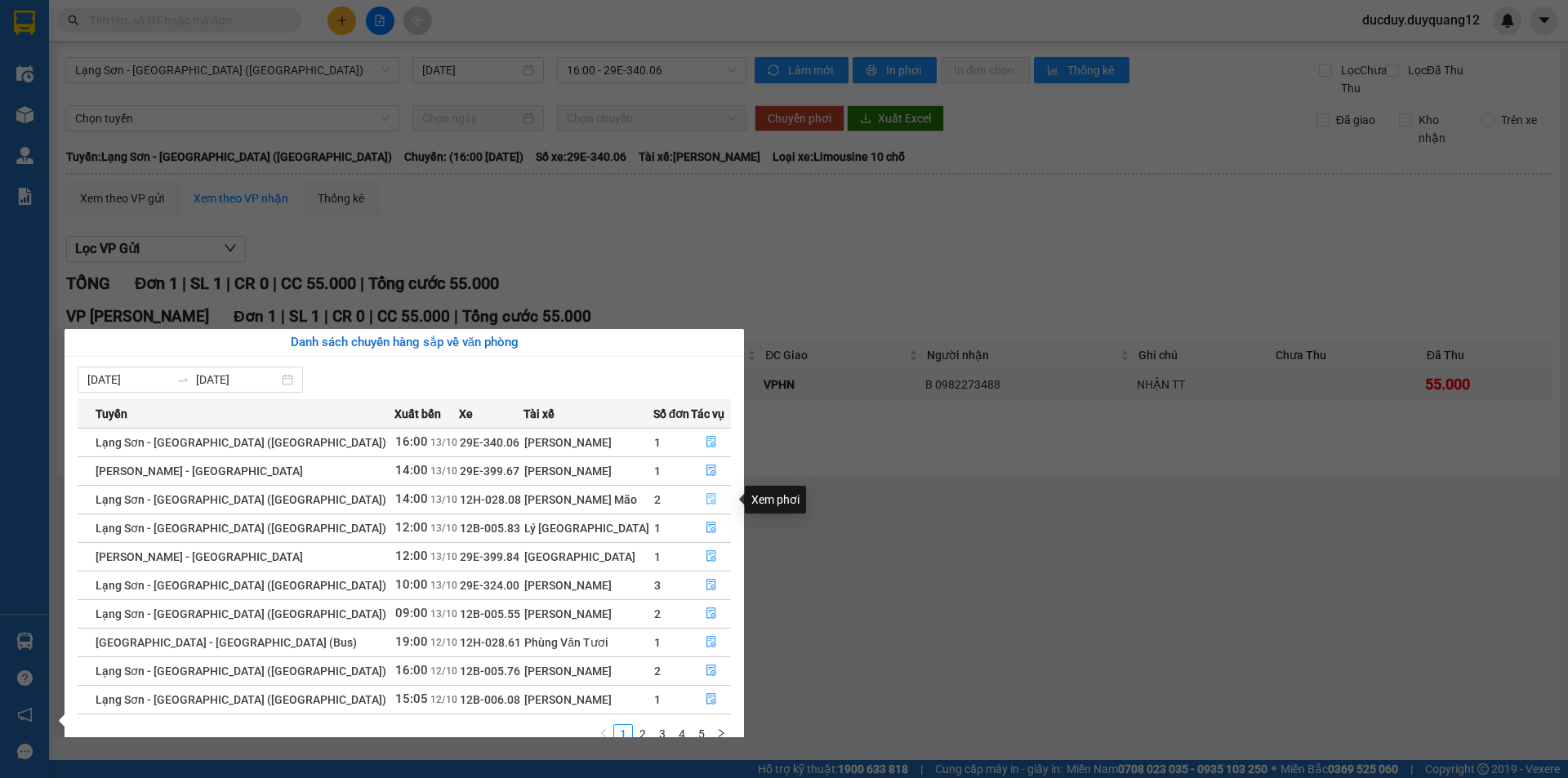
click at [707, 498] on icon "file-done" at bounding box center [711, 499] width 10 height 11
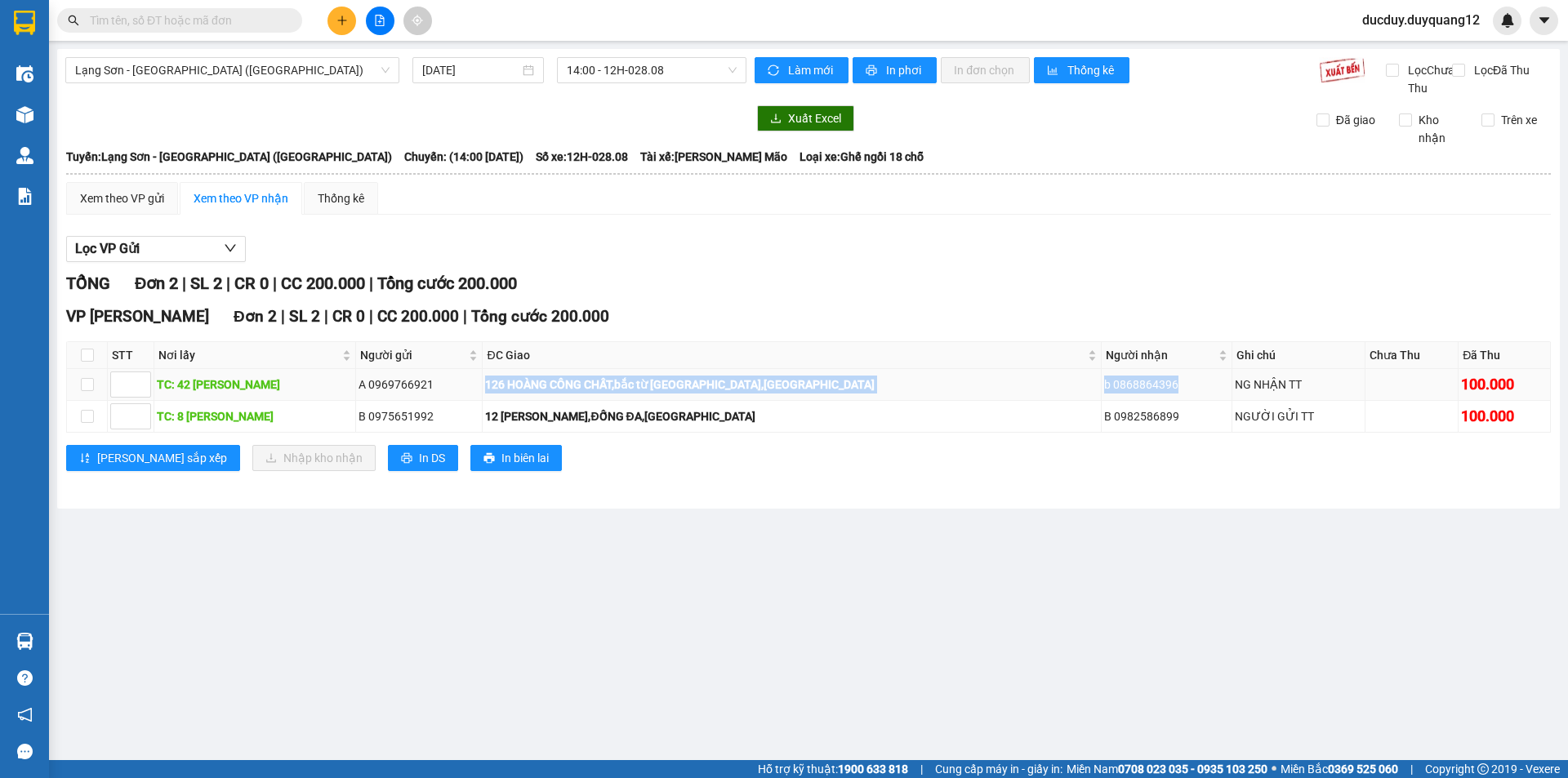
drag, startPoint x: 478, startPoint y: 405, endPoint x: 1126, endPoint y: 398, distance: 648.0
click at [1126, 398] on tr "TC: 42 [PERSON_NAME] A 0969766921 126 HOÀNG CÔNG CHẤT,bắc từ [GEOGRAPHIC_DATA],…" at bounding box center [809, 385] width 1484 height 32
copy tr "126 HOÀNG CÔNG CHẤT,bắc từ [GEOGRAPHIC_DATA],[GEOGRAPHIC_DATA] b 0868864396"
